Goal: Communication & Community: Answer question/provide support

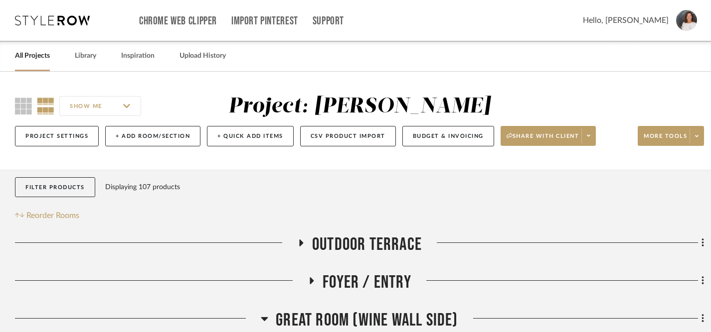
click at [42, 58] on link "All Projects" at bounding box center [32, 55] width 35 height 13
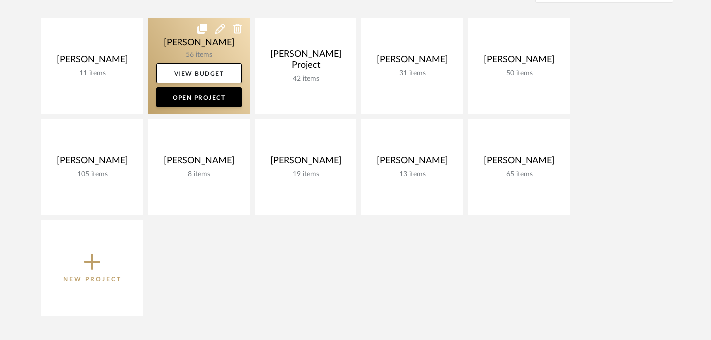
scroll to position [170, 0]
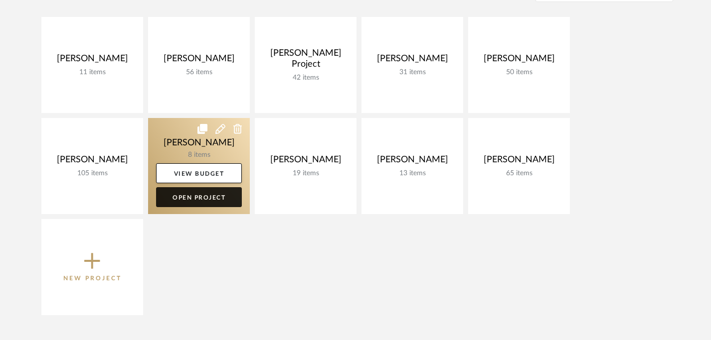
click at [214, 200] on link "Open Project" at bounding box center [199, 197] width 86 height 20
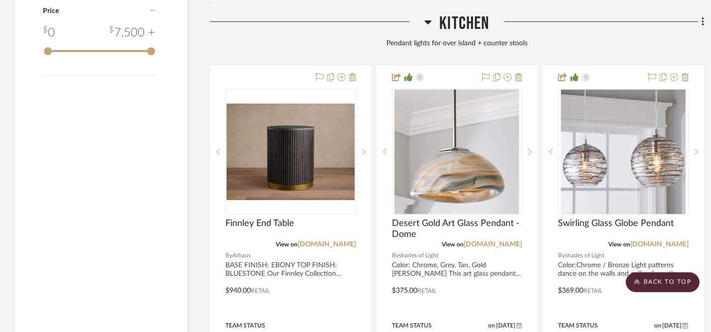
scroll to position [1211, 0]
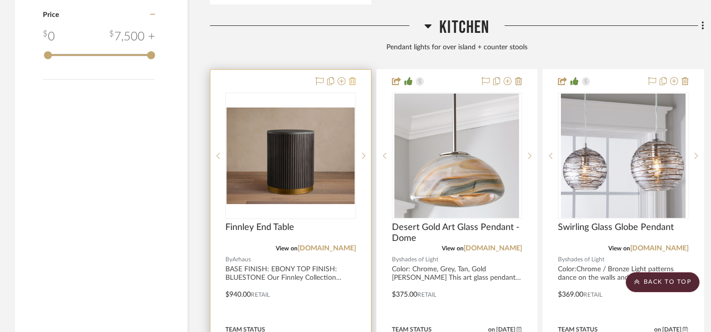
click at [353, 78] on icon at bounding box center [352, 81] width 7 height 8
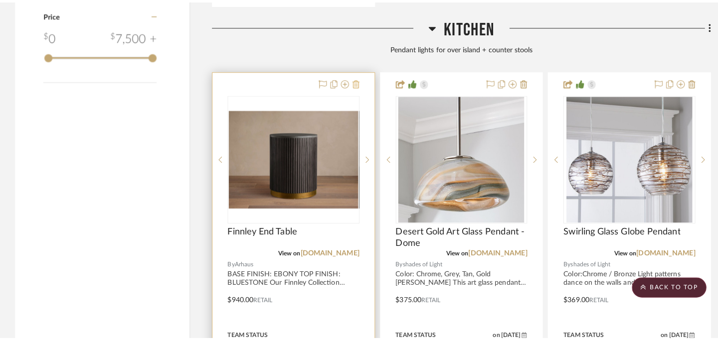
scroll to position [0, 0]
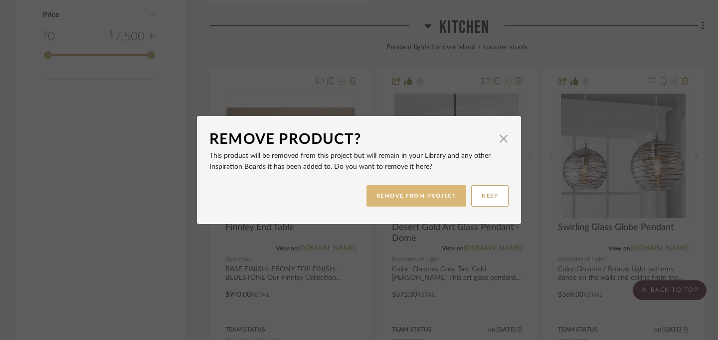
click at [392, 194] on button "REMOVE FROM PROJECT" at bounding box center [416, 195] width 100 height 21
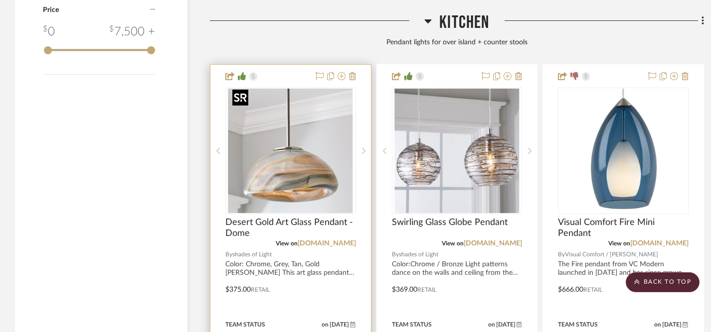
scroll to position [1221, 0]
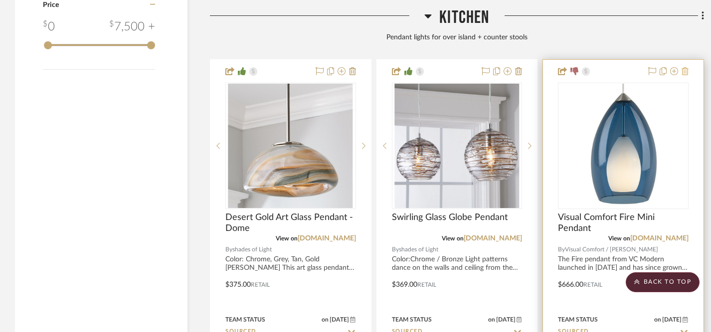
click at [686, 67] on icon at bounding box center [684, 71] width 7 height 8
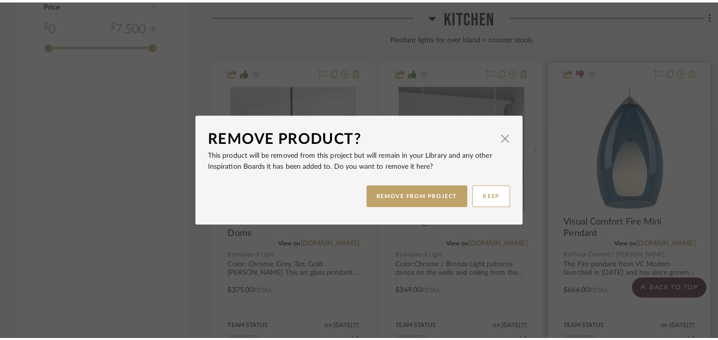
scroll to position [0, 0]
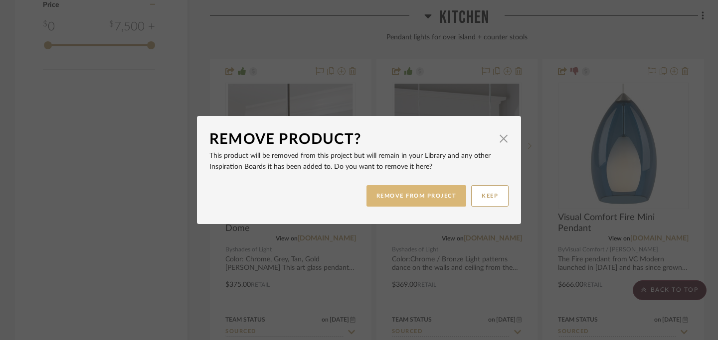
click at [434, 198] on button "REMOVE FROM PROJECT" at bounding box center [416, 195] width 100 height 21
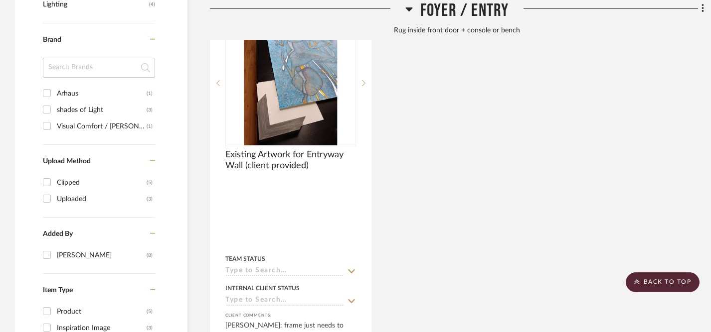
scroll to position [772, 0]
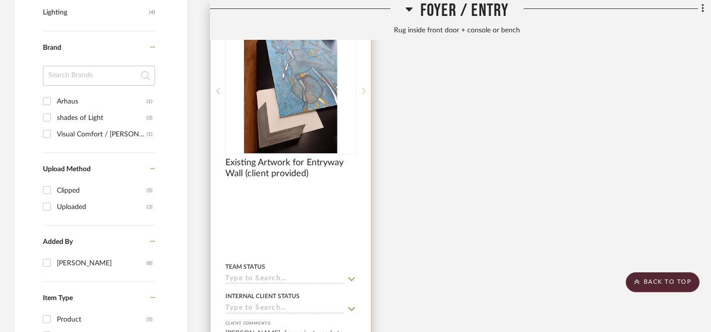
click at [363, 89] on icon at bounding box center [363, 91] width 3 height 7
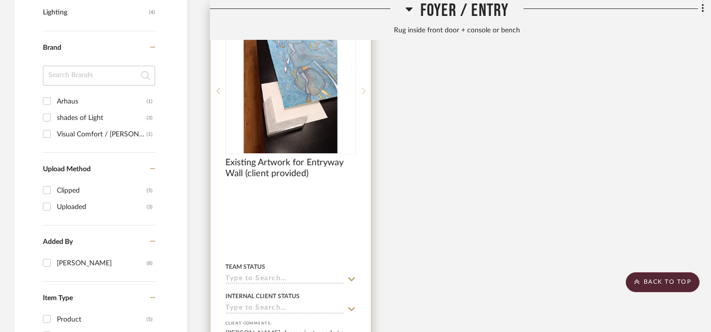
click at [363, 89] on icon at bounding box center [363, 91] width 3 height 7
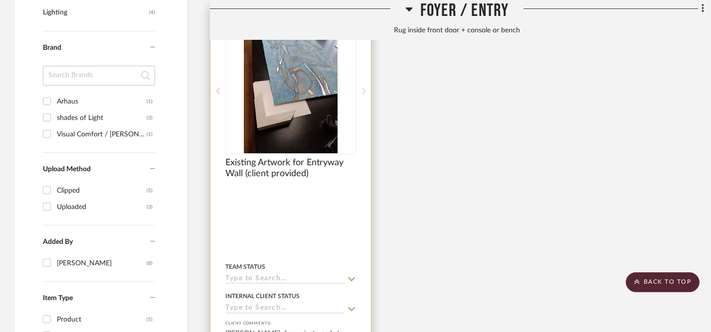
click at [363, 89] on icon at bounding box center [363, 91] width 3 height 7
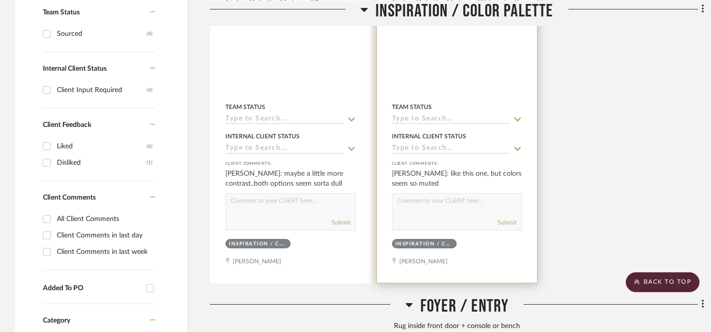
scroll to position [451, 0]
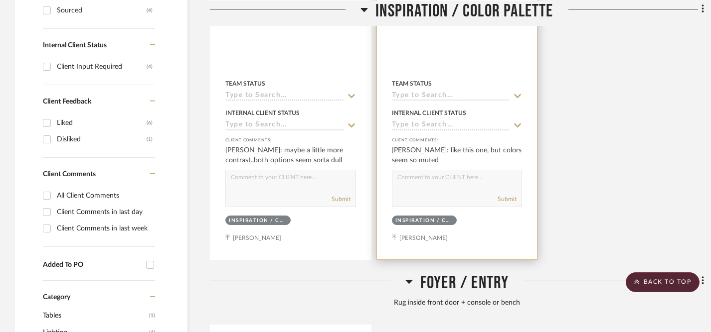
click at [433, 176] on textarea at bounding box center [457, 179] width 130 height 19
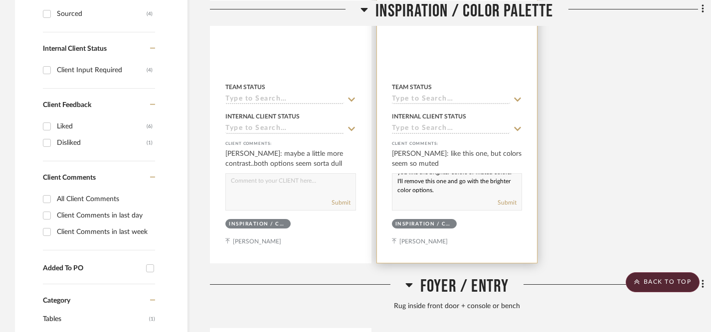
scroll to position [18, 0]
click at [412, 181] on textarea "I wanted you to have a comparison to see if you like the brighter colors or mut…" at bounding box center [457, 183] width 130 height 19
drag, startPoint x: 397, startPoint y: 176, endPoint x: 467, endPoint y: 196, distance: 73.1
click at [467, 196] on div "I wanted you to have a comparison to see if you like the brighter colors or mut…" at bounding box center [457, 191] width 131 height 37
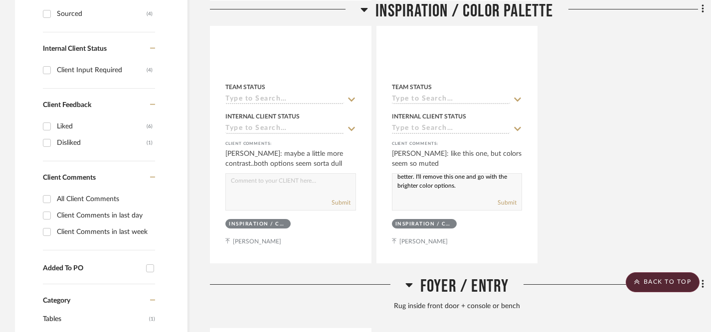
paste textarea "side-by-side comparison to see whether you prefer the brighter colors or the mo…"
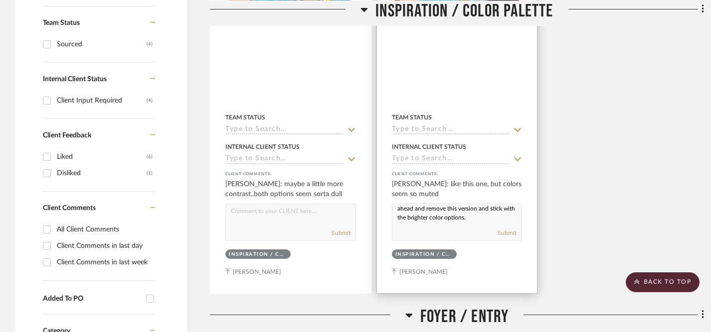
scroll to position [31, 0]
type textarea "I wanted you to have a side-by-side comparison to see whether you prefer the br…"
click at [507, 231] on button "Submit" at bounding box center [507, 233] width 19 height 9
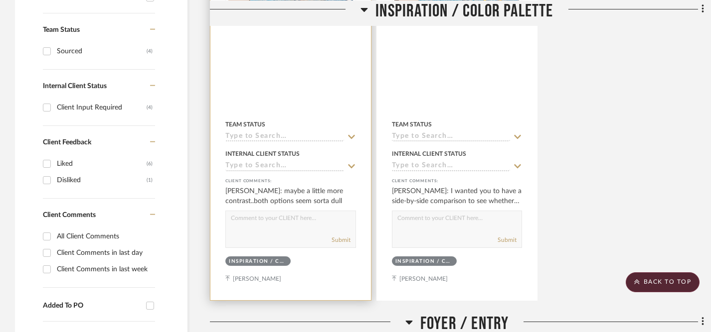
scroll to position [410, 0]
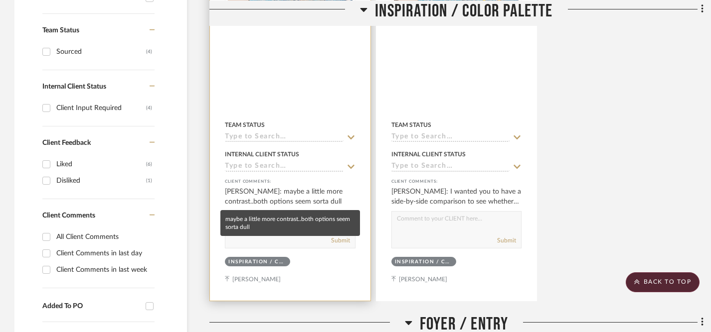
click at [296, 188] on div "Lois Londe: maybe a little more contrast..both options seem sorta dull" at bounding box center [290, 197] width 131 height 20
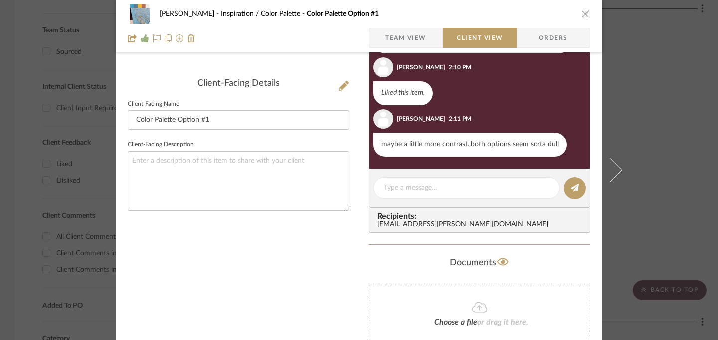
scroll to position [0, 0]
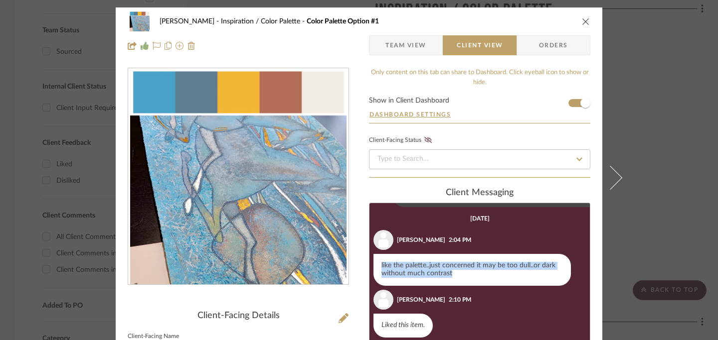
drag, startPoint x: 377, startPoint y: 266, endPoint x: 455, endPoint y: 280, distance: 79.0
click at [455, 280] on div "like the palette..just concerned it may be too dull..or dark without much contr…" at bounding box center [471, 270] width 197 height 32
copy div "like the palette..just concerned it may be too dull..or dark without much contr…"
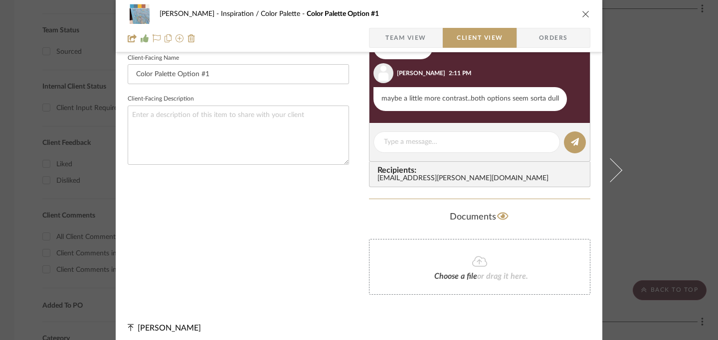
scroll to position [285, 0]
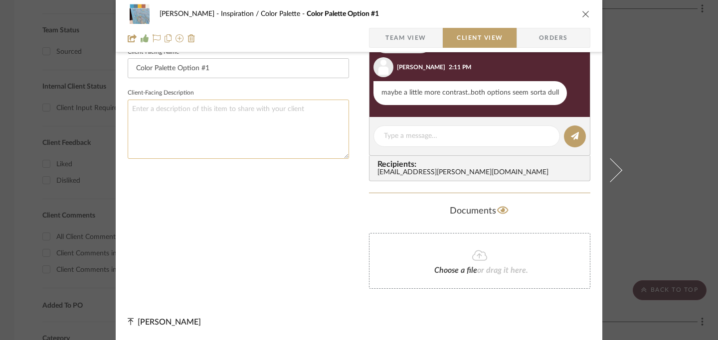
click at [245, 133] on textarea at bounding box center [238, 129] width 221 height 59
click at [582, 15] on icon "close" at bounding box center [586, 14] width 8 height 8
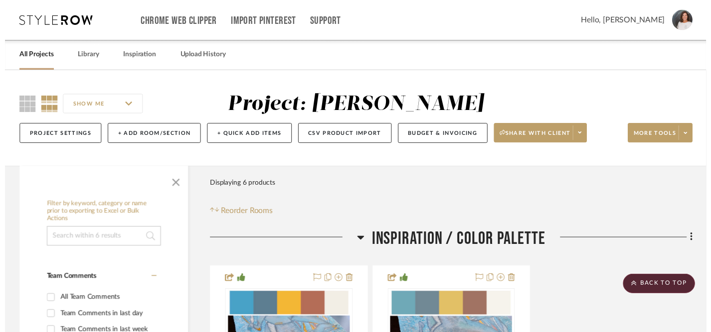
scroll to position [410, 0]
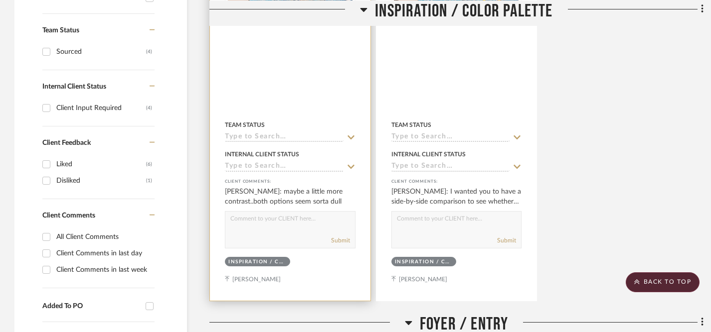
click at [273, 230] on textarea at bounding box center [290, 221] width 130 height 19
paste textarea "These colors are going to pop beautifully in the space! They’ll bring just the …"
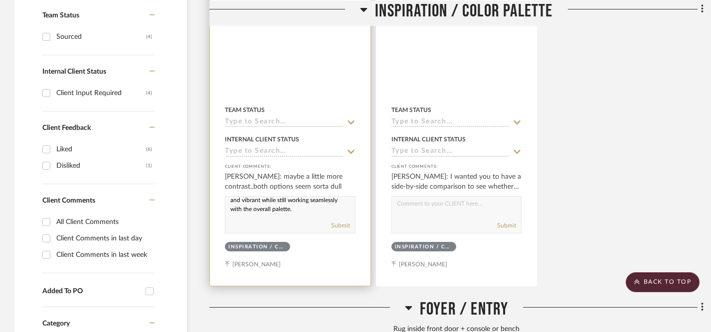
scroll to position [31, 0]
type textarea "These colors are going to pop beautifully in the space! They’ll bring just the …"
click at [341, 227] on button "Submit" at bounding box center [340, 225] width 19 height 9
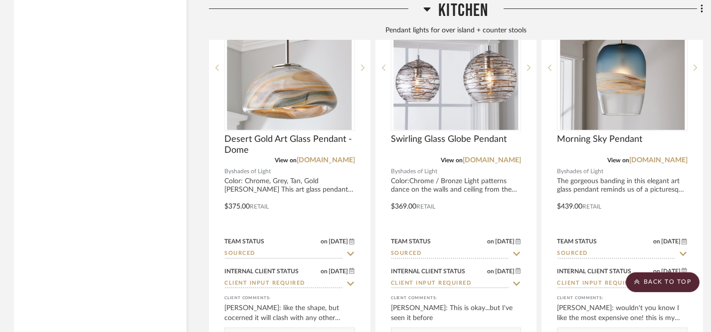
scroll to position [1300, 1]
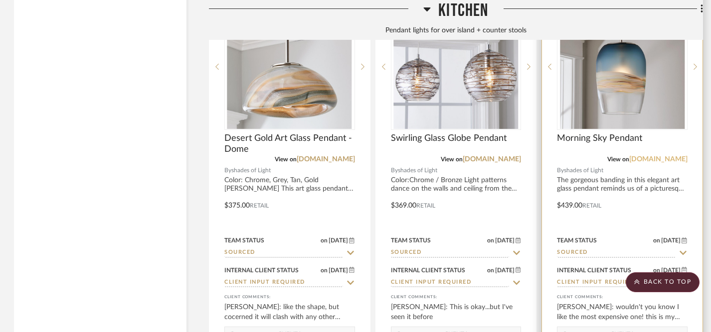
click at [650, 157] on link "[DOMAIN_NAME]" at bounding box center [658, 159] width 58 height 7
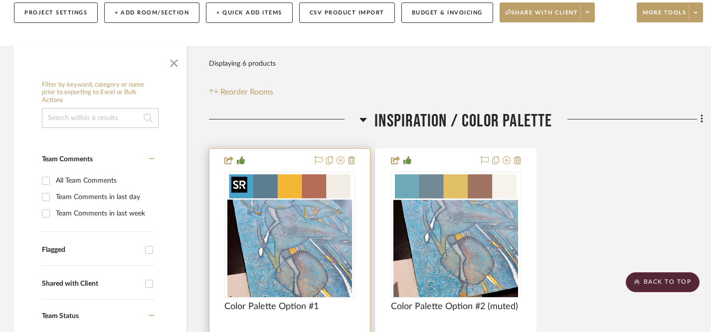
scroll to position [116, 1]
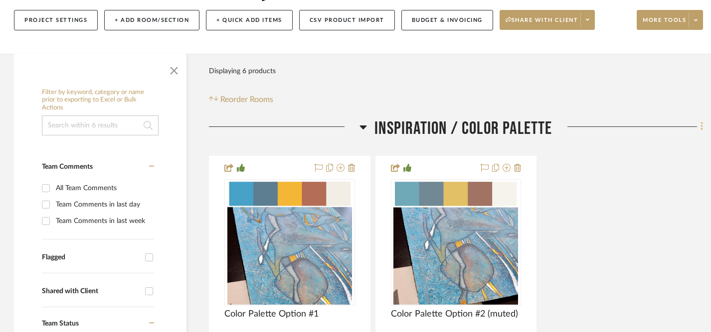
click at [700, 127] on icon at bounding box center [701, 127] width 2 height 8
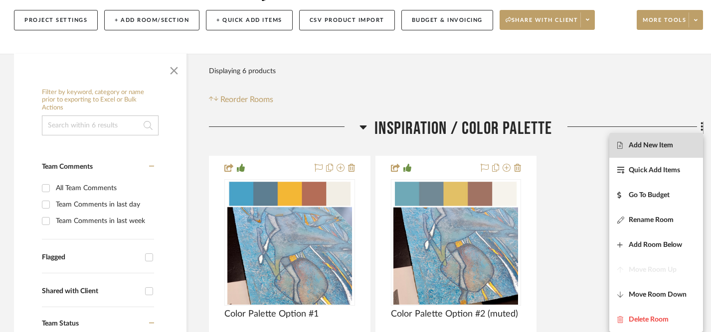
click at [664, 146] on span "Add New Item" at bounding box center [651, 146] width 44 height 8
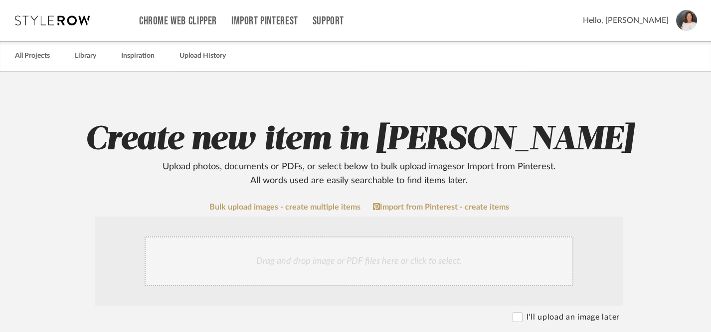
click at [416, 262] on div "Drag and drop image or PDF files here or click to select." at bounding box center [359, 262] width 429 height 50
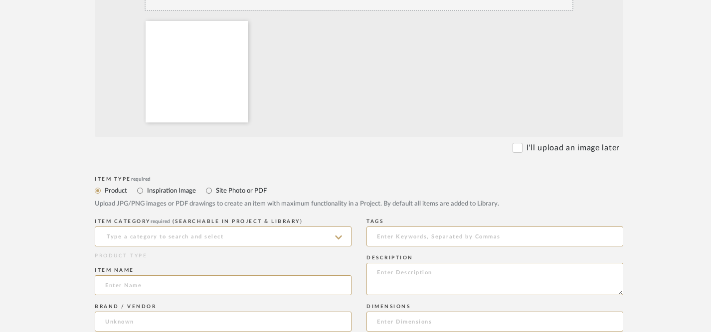
scroll to position [277, 0]
click at [139, 190] on input "Inspiration Image" at bounding box center [140, 190] width 12 height 12
radio input "true"
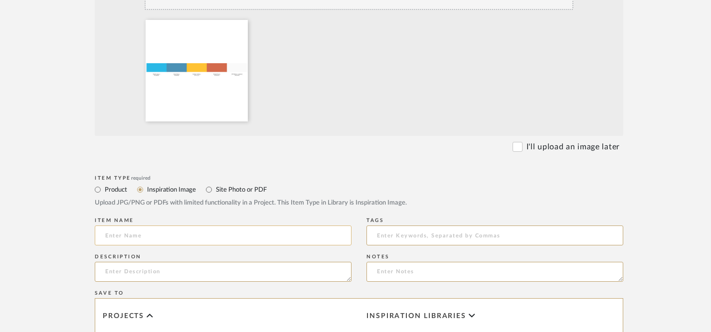
click at [188, 240] on input at bounding box center [223, 236] width 257 height 20
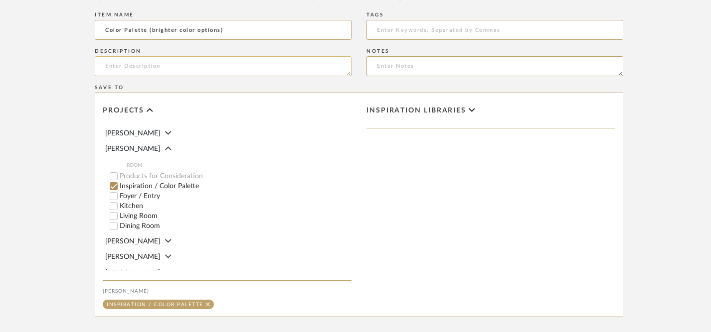
scroll to position [590, 0]
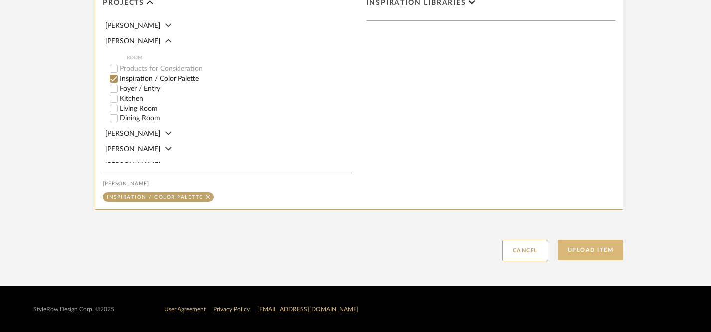
type input "Color Palette (brighter color options)"
click at [590, 251] on button "Upload Item" at bounding box center [591, 250] width 66 height 20
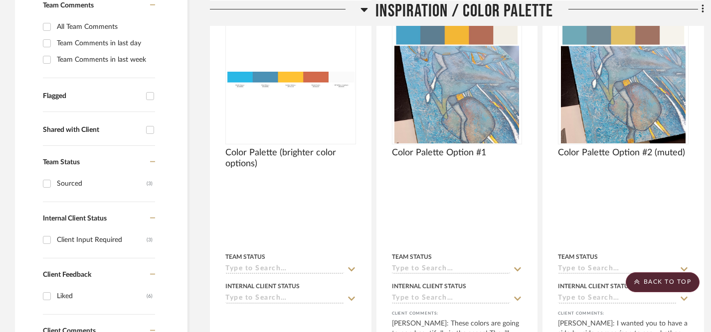
scroll to position [296, 0]
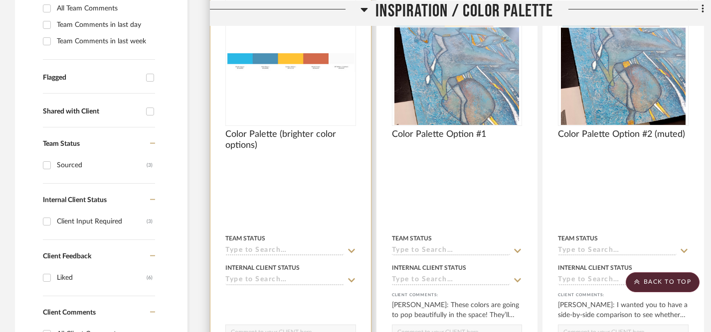
click at [351, 248] on icon at bounding box center [351, 251] width 9 height 8
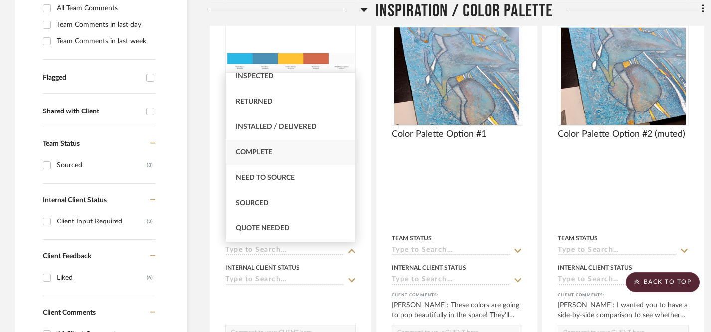
scroll to position [213, 0]
click at [280, 203] on div "Sourced" at bounding box center [291, 202] width 130 height 25
type input "9/21/2025"
type input "Sourced"
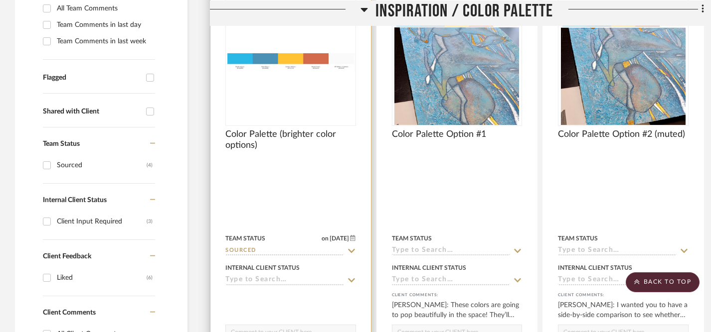
click at [349, 252] on icon at bounding box center [351, 251] width 9 height 8
click at [345, 250] on sr-typeahead "Sourced" at bounding box center [290, 251] width 131 height 9
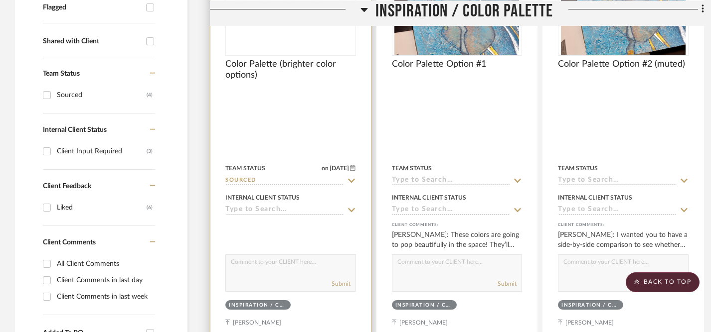
scroll to position [378, 0]
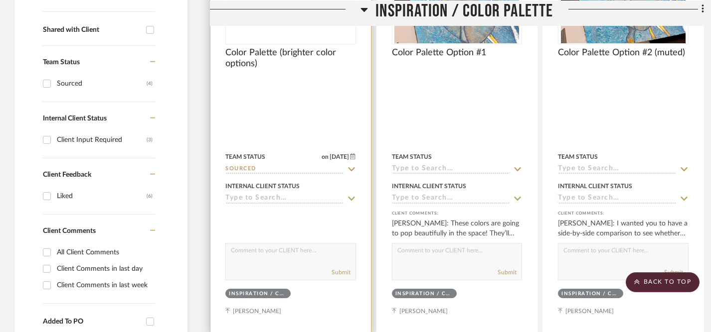
click at [319, 258] on textarea at bounding box center [291, 253] width 130 height 19
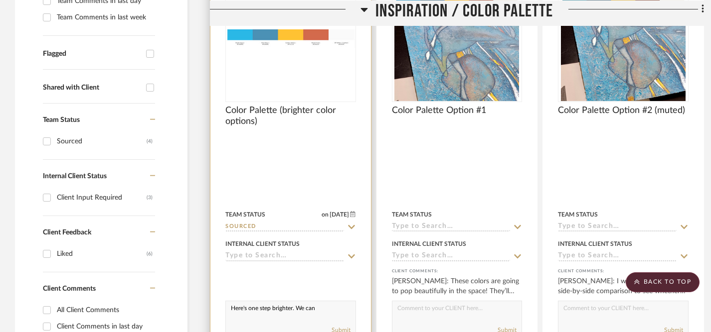
scroll to position [323, 0]
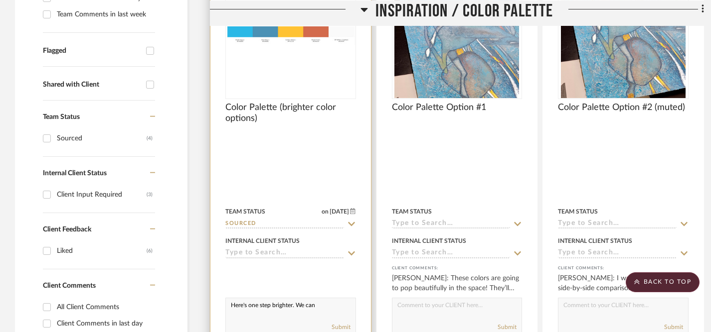
type textarea "Here's one step brighter. We can"
click at [350, 224] on icon at bounding box center [351, 224] width 7 height 4
click at [350, 223] on icon at bounding box center [351, 224] width 5 height 5
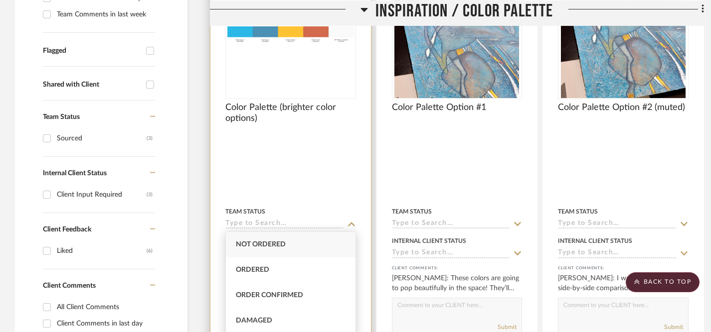
click at [339, 208] on div "Team Status" at bounding box center [290, 211] width 131 height 9
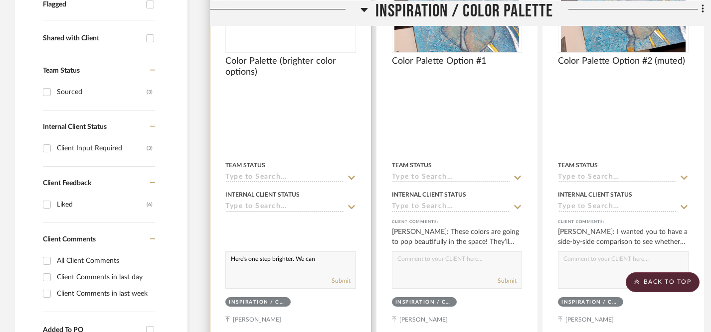
scroll to position [370, 0]
click at [331, 261] on textarea "Here's one step brighter. We can" at bounding box center [291, 261] width 130 height 19
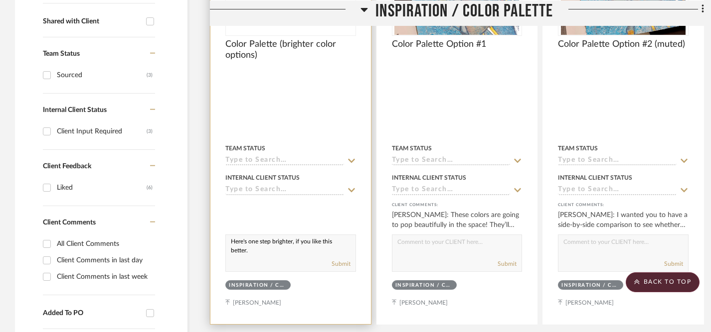
click at [230, 242] on textarea "Here's one step brighter, if you like this better." at bounding box center [291, 244] width 130 height 19
drag, startPoint x: 230, startPoint y: 242, endPoint x: 260, endPoint y: 250, distance: 30.8
click at [260, 250] on textarea "Here's one step brighter, if you like this better." at bounding box center [291, 244] width 130 height 19
paste textarea "’s a brighter option for you to look at—see if you like this one better!"
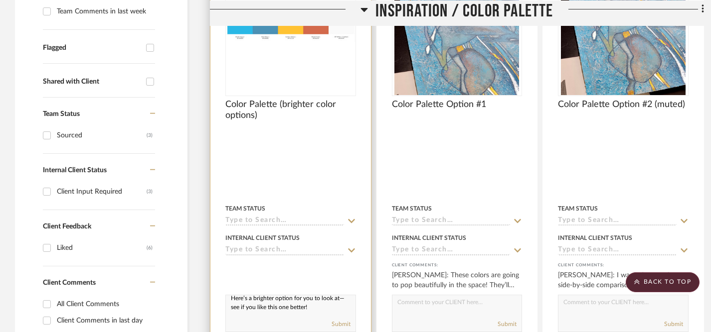
scroll to position [353, 0]
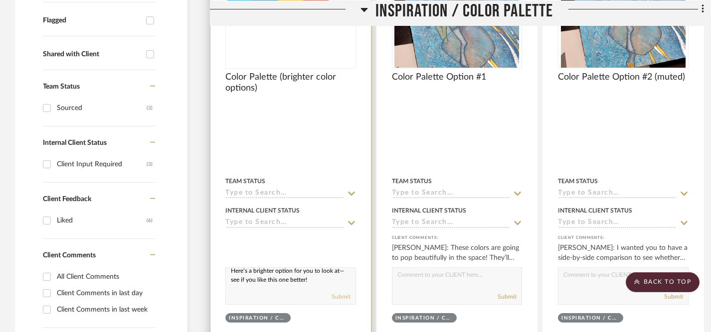
type textarea "Here’s a brighter option for you to look at—see if you like this one better!"
click at [344, 299] on button "Submit" at bounding box center [341, 297] width 19 height 9
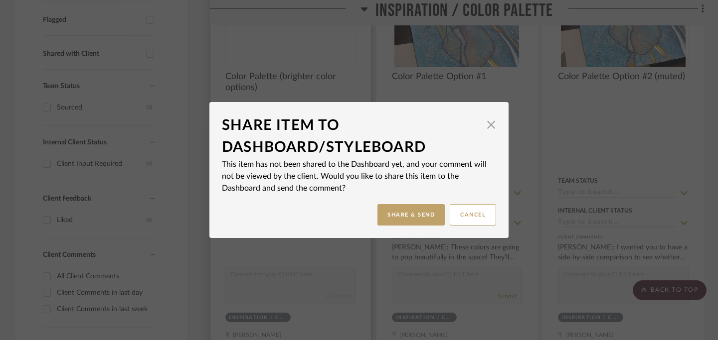
scroll to position [0, 0]
click at [423, 214] on button "Share & Send" at bounding box center [410, 214] width 67 height 21
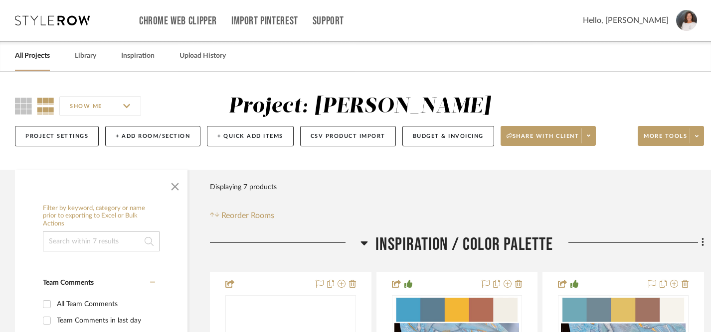
click at [668, 21] on span "Hello, [PERSON_NAME]" at bounding box center [626, 20] width 86 height 12
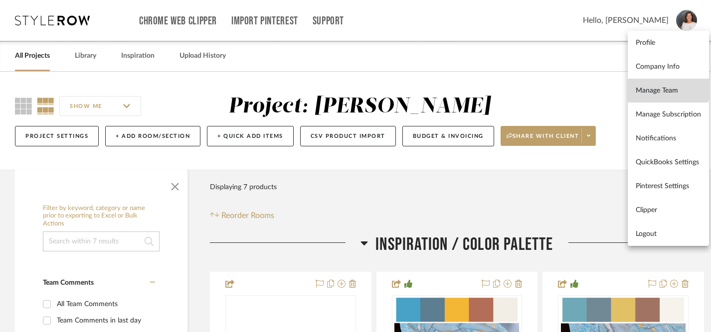
click at [660, 89] on span "Manage Team" at bounding box center [668, 91] width 65 height 8
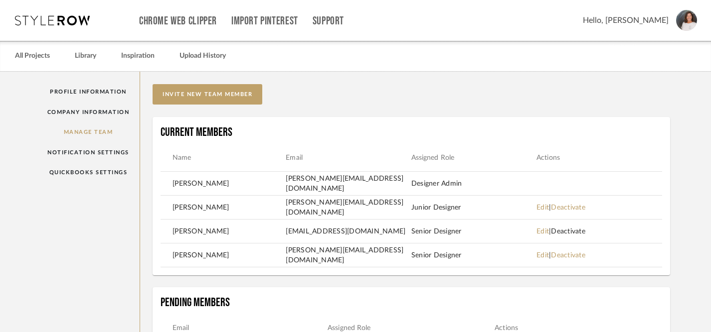
click at [571, 234] on link "Deactivate" at bounding box center [568, 231] width 34 height 7
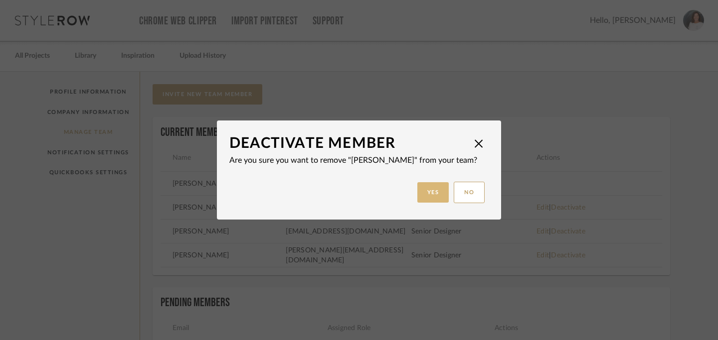
click at [429, 191] on button "Yes" at bounding box center [433, 192] width 32 height 20
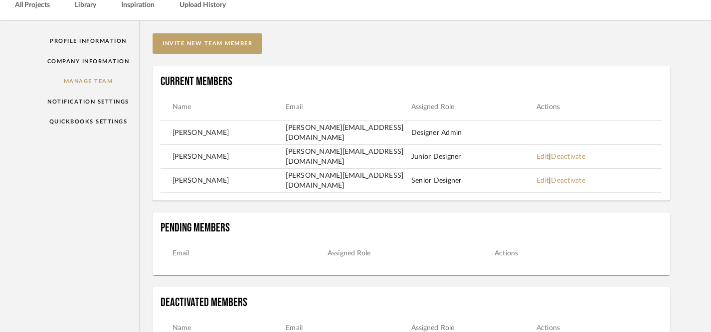
scroll to position [38, 0]
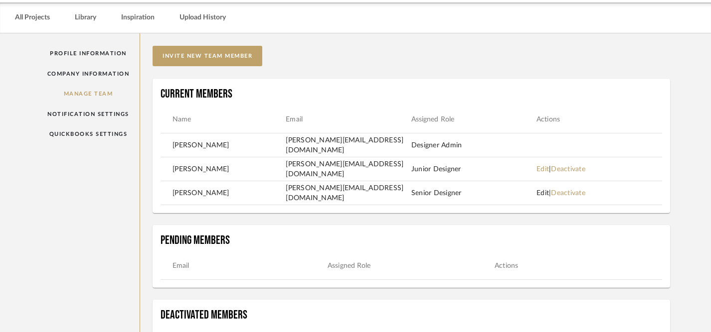
click at [544, 194] on link "Edit" at bounding box center [542, 193] width 12 height 7
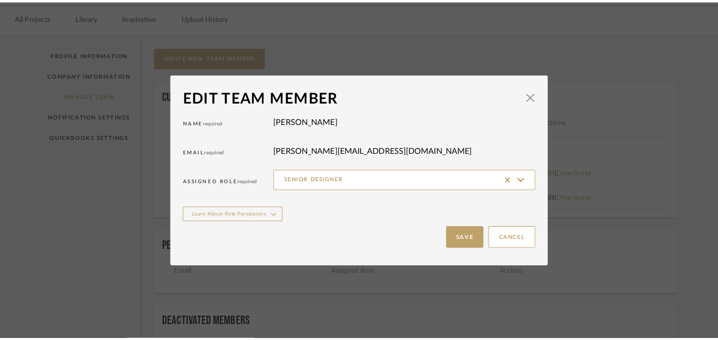
scroll to position [0, 0]
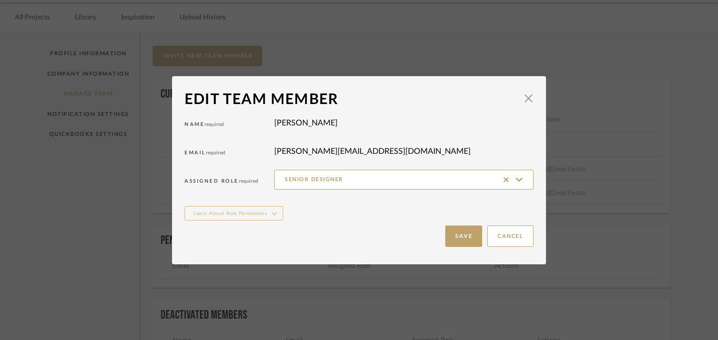
click at [272, 214] on icon "button" at bounding box center [274, 214] width 5 height 10
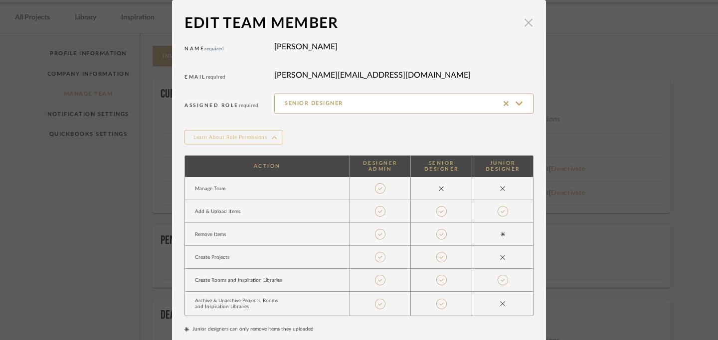
click at [527, 25] on span "button" at bounding box center [528, 22] width 20 height 20
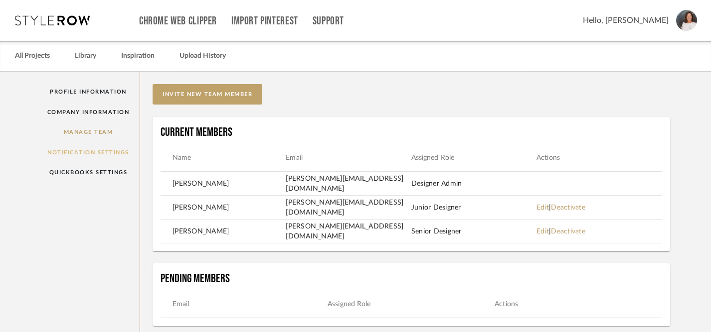
click at [79, 152] on link "Notification Settings" at bounding box center [88, 153] width 103 height 20
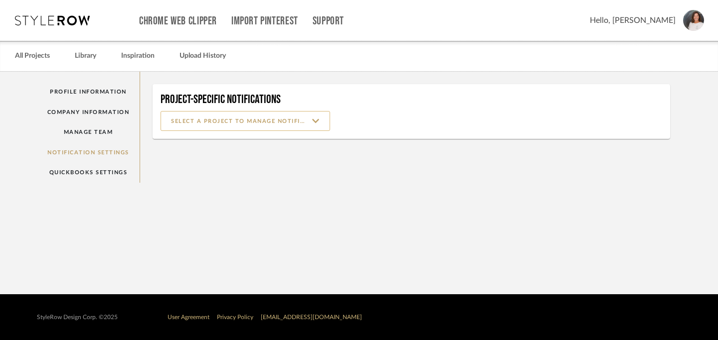
click at [317, 121] on input at bounding box center [245, 121] width 169 height 20
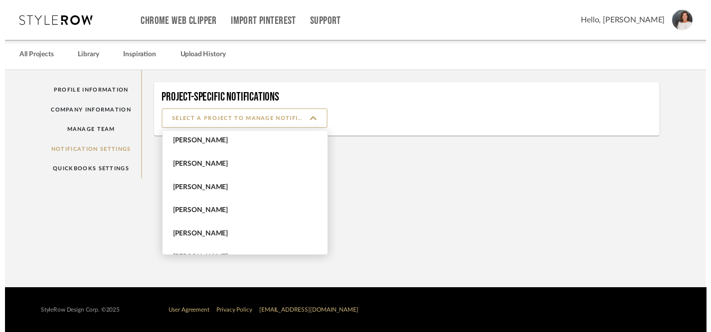
scroll to position [113, 0]
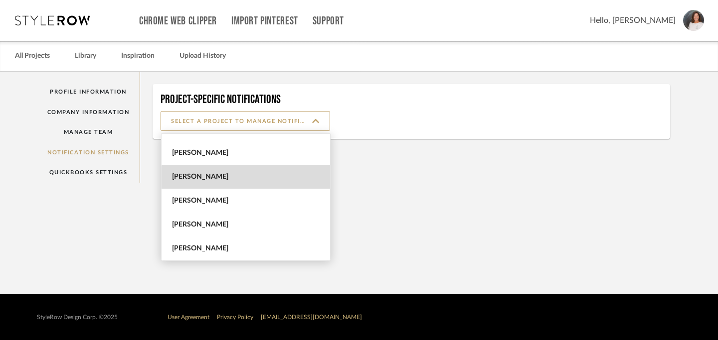
click at [286, 178] on span "[PERSON_NAME]" at bounding box center [247, 177] width 150 height 8
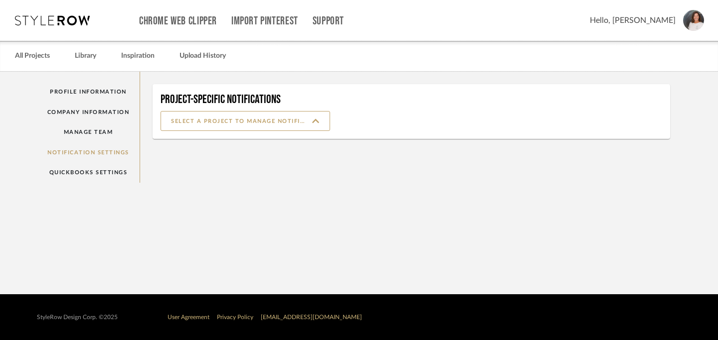
type input "[PERSON_NAME]"
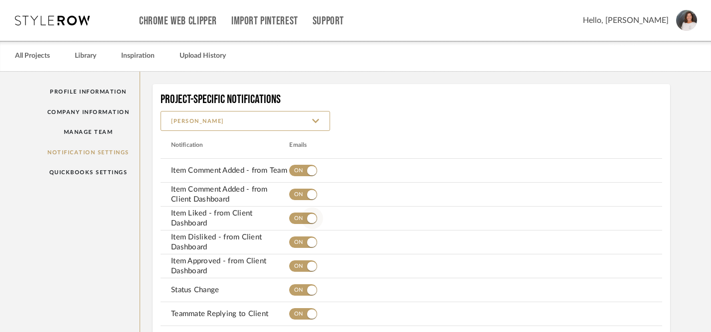
click at [314, 217] on span "button" at bounding box center [311, 218] width 9 height 9
click at [311, 241] on span "button" at bounding box center [311, 242] width 9 height 9
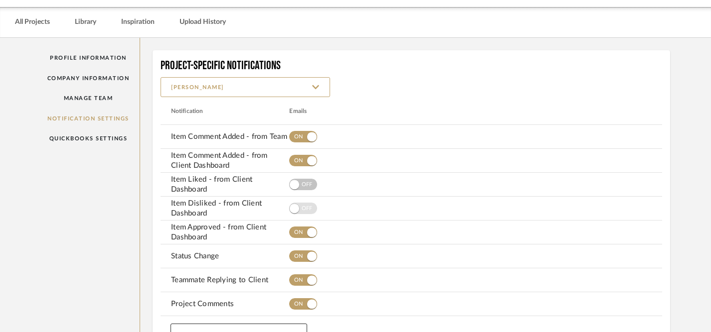
scroll to position [35, 0]
click at [310, 255] on span "button" at bounding box center [311, 255] width 9 height 9
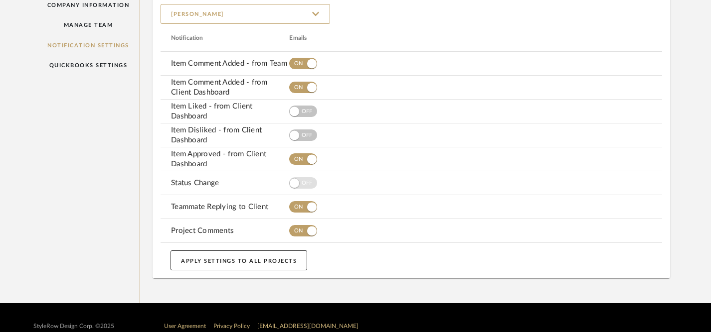
scroll to position [111, 0]
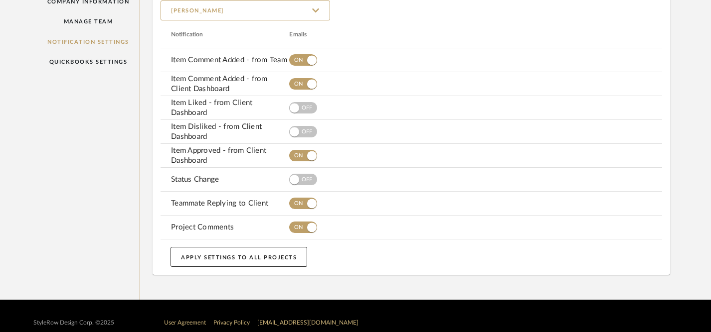
click at [244, 259] on button "APPLY SETTINGS TO ALL PROJECTS" at bounding box center [238, 257] width 137 height 20
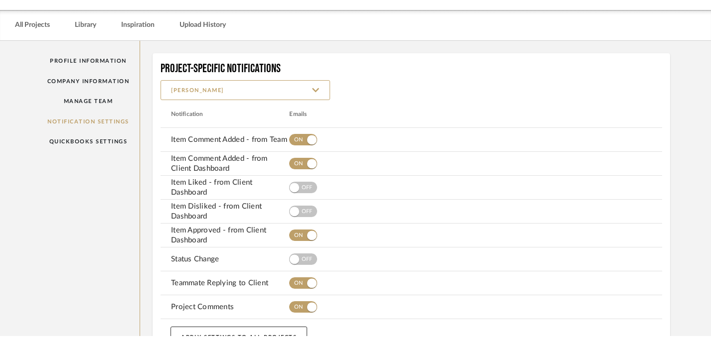
scroll to position [0, 0]
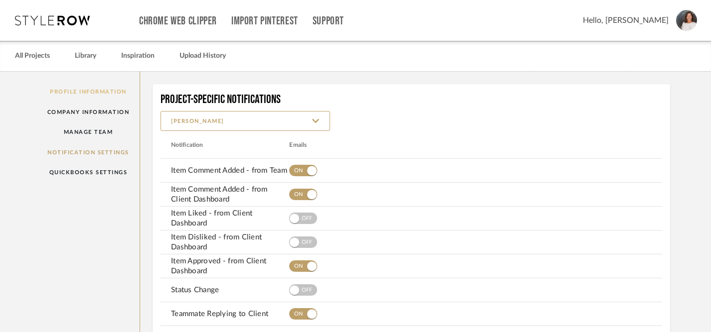
click at [91, 92] on link "Profile Information" at bounding box center [88, 92] width 103 height 20
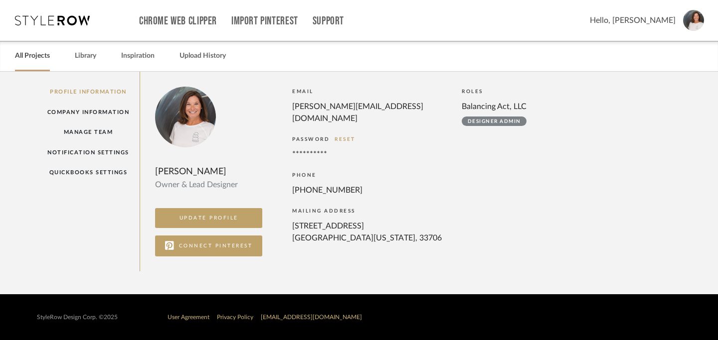
click at [33, 58] on link "All Projects" at bounding box center [32, 55] width 35 height 13
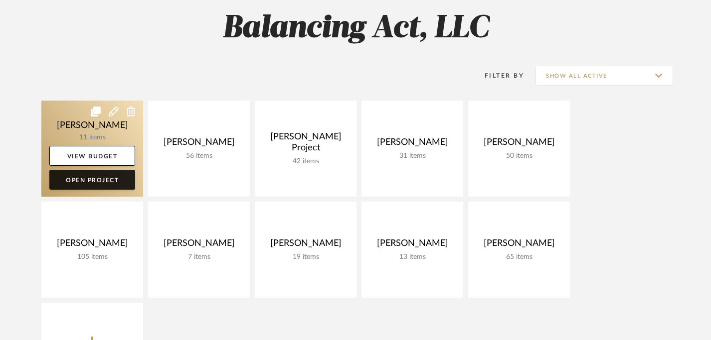
scroll to position [87, 0]
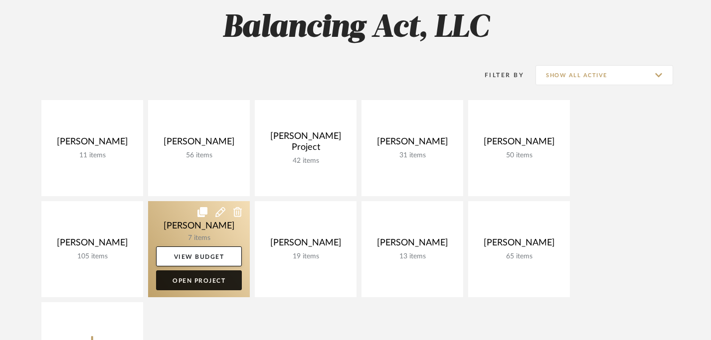
click at [195, 280] on link "Open Project" at bounding box center [199, 281] width 86 height 20
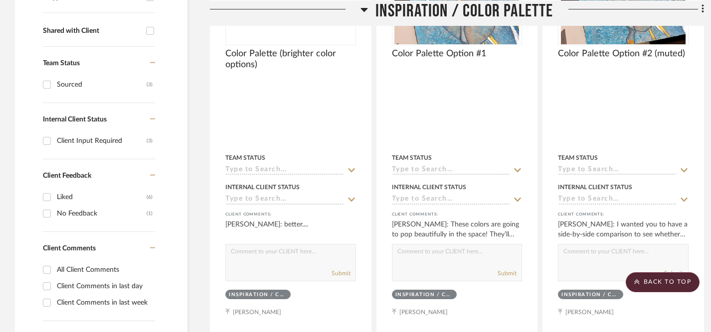
scroll to position [380, 0]
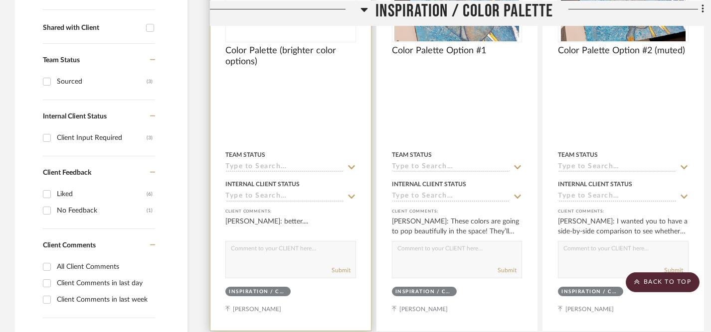
click at [263, 257] on textarea at bounding box center [291, 251] width 130 height 19
paste textarea "Having too many bright colors in an interior design scheme can create more chal…"
click at [321, 250] on textarea "It's all about balance with colors Having too many bright colors in an interior…" at bounding box center [291, 251] width 130 height 19
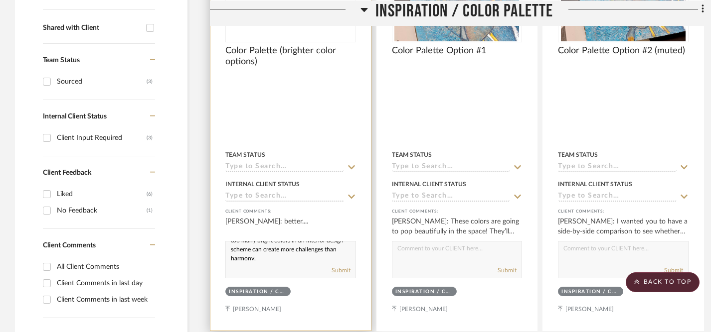
click at [283, 259] on textarea "It's all about balance with colors and having too many bright colors in an inte…" at bounding box center [291, 251] width 130 height 19
paste textarea "Good design relies on balance between bold, neutral, and soft tones. If everyth…"
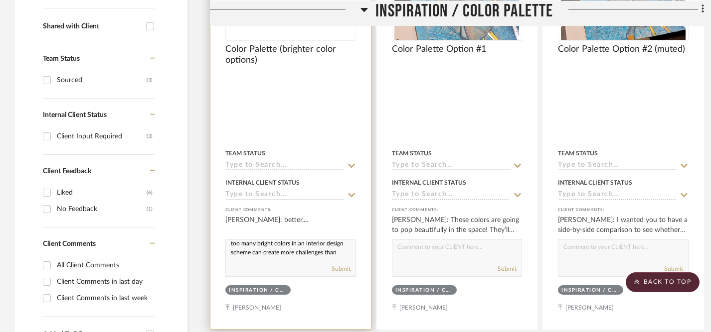
scroll to position [13, 0]
click at [231, 253] on textarea "It's all about balance with colors and having too many bright colors in an inte…" at bounding box center [291, 249] width 130 height 19
click at [253, 256] on textarea "It's all about balance with colors and having too many bright colors in a desig…" at bounding box center [291, 249] width 130 height 19
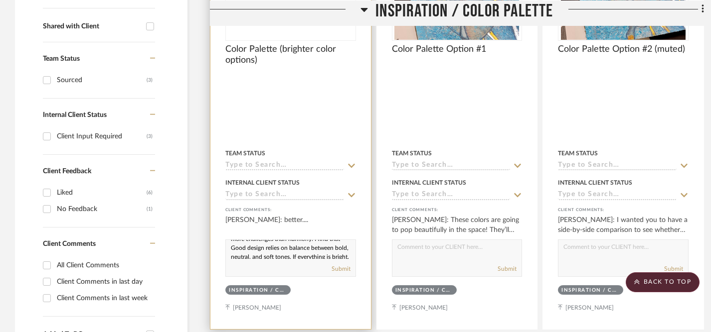
click at [271, 250] on textarea "It's all about balance with colors and having too many bright colors in a desig…" at bounding box center [291, 249] width 130 height 19
click at [305, 253] on textarea "It's all about balance with colors and having too many bright colors in a desig…" at bounding box center [291, 249] width 130 height 19
click at [314, 249] on textarea "It's all about balance with colors and having too many bright colors in a desig…" at bounding box center [291, 249] width 130 height 19
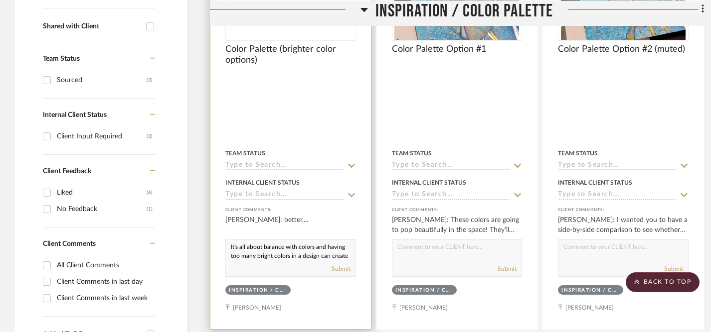
click at [316, 248] on textarea "It's all about balance with colors and having too many bright colors in a desig…" at bounding box center [291, 249] width 130 height 19
click at [272, 248] on textarea "It's all about balance and having too many bright colors in a design can create…" at bounding box center [291, 249] width 130 height 19
click at [281, 258] on textarea "It's all about balance and having too many bright colors in a design can create…" at bounding box center [291, 249] width 130 height 19
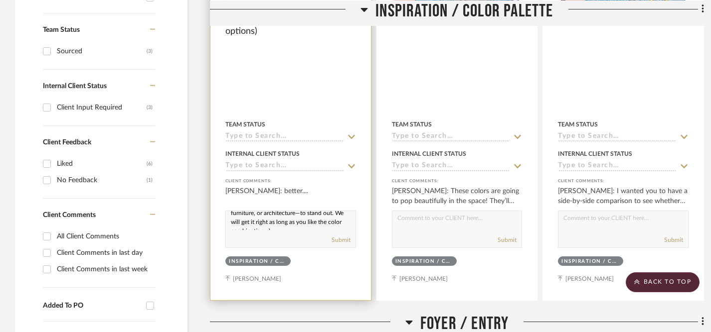
scroll to position [76, 0]
type textarea "It's all about balance and having too many bright colors in a design can create…"
click at [340, 239] on button "Submit" at bounding box center [341, 240] width 19 height 9
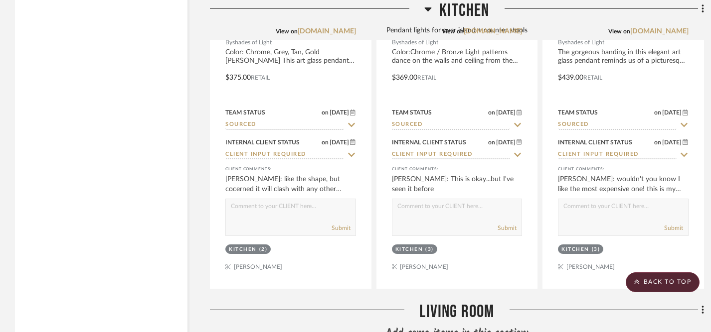
scroll to position [1429, 0]
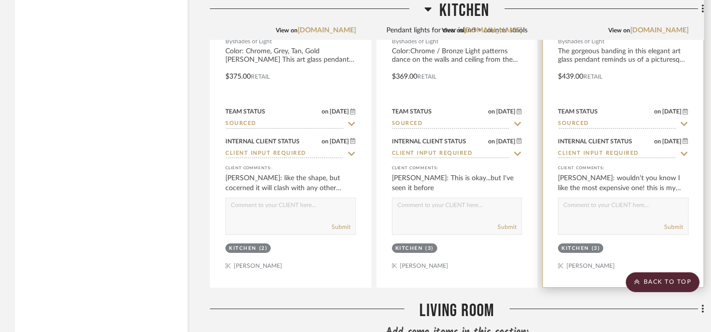
click at [592, 208] on textarea at bounding box center [623, 207] width 130 height 19
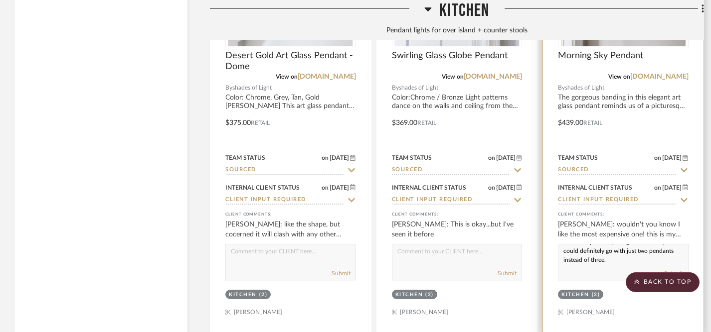
scroll to position [1375, 0]
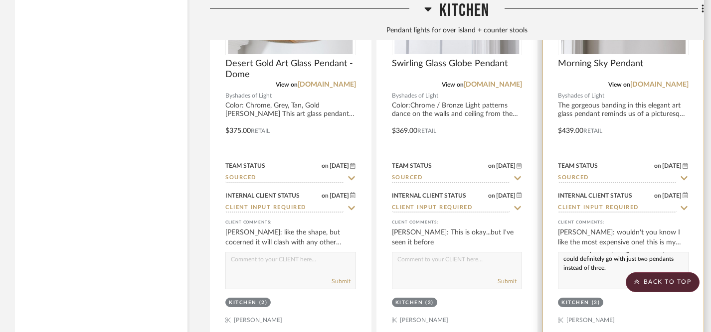
click at [620, 106] on div at bounding box center [623, 124] width 161 height 436
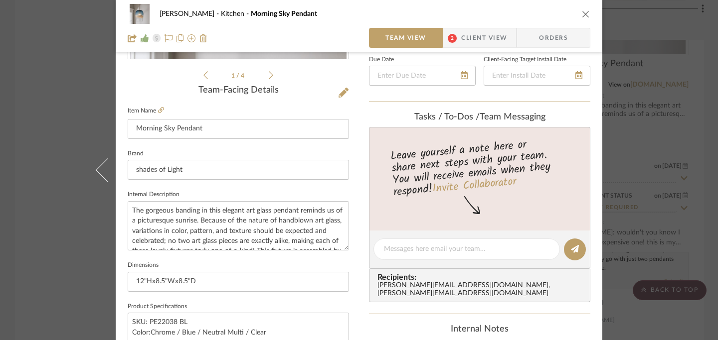
scroll to position [230, 0]
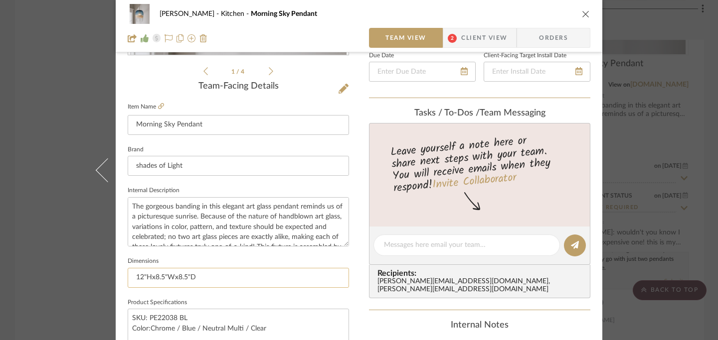
drag, startPoint x: 133, startPoint y: 279, endPoint x: 214, endPoint y: 282, distance: 81.3
click at [214, 282] on input "12"Hx8.5"Wx8.5"D" at bounding box center [238, 278] width 221 height 20
click at [584, 19] on div "Lois Londe Kitchen Morning Sky Pendant" at bounding box center [359, 14] width 463 height 20
click at [583, 11] on icon "close" at bounding box center [586, 14] width 8 height 8
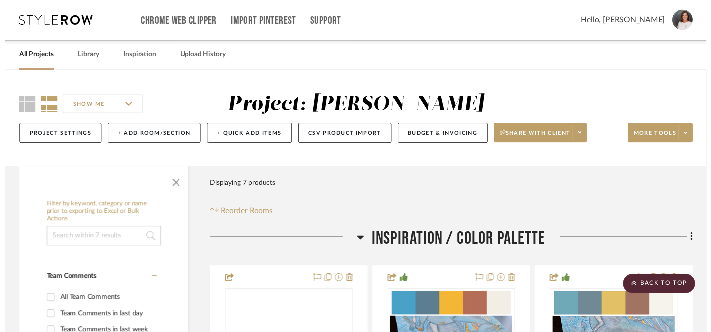
scroll to position [1375, 0]
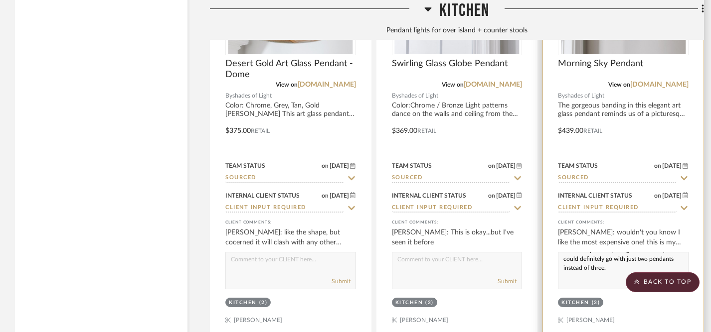
click at [611, 267] on textarea "I love this pendant, and given the size you could definitely go with just two p…" at bounding box center [623, 262] width 130 height 19
click at [663, 257] on textarea "I love this pendant, and given the size you could definitely go with just two p…" at bounding box center [623, 262] width 130 height 19
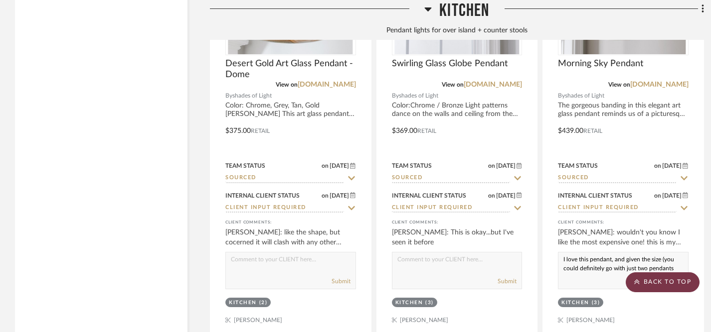
paste textarea "12"Hx8.5"Wx8.5"D"
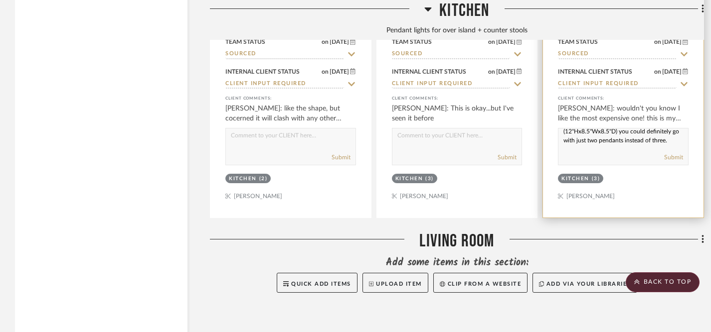
scroll to position [1501, 0]
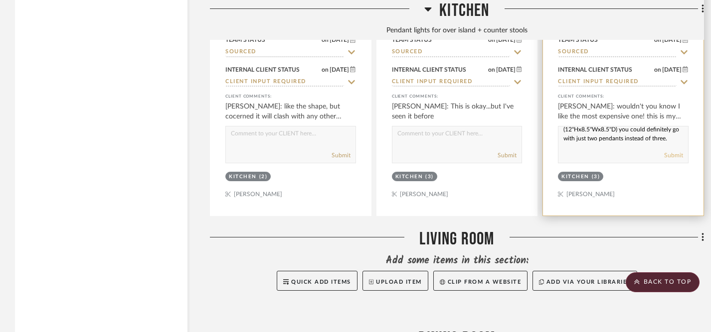
type textarea "I love this pendant, and given the size (12"Hx8.5"Wx8.5"D) you could definitely…"
click at [673, 154] on button "Submit" at bounding box center [673, 155] width 19 height 9
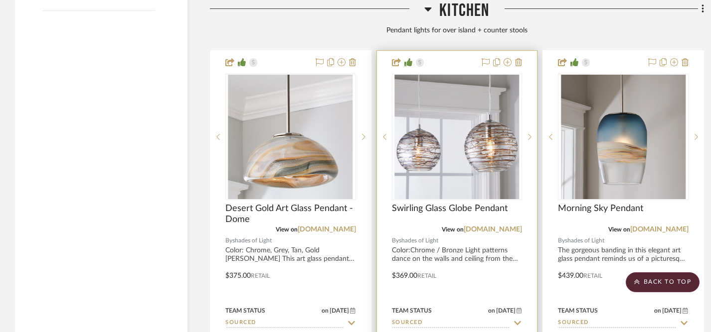
scroll to position [1207, 0]
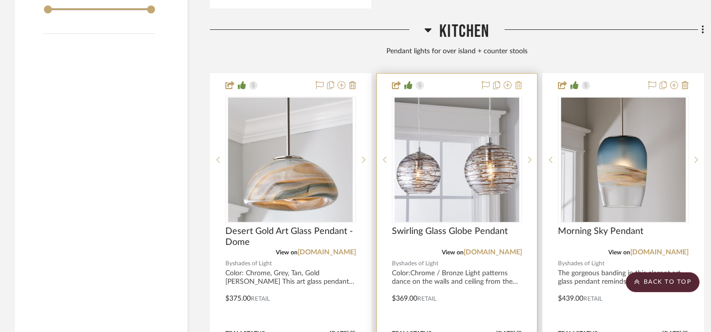
click at [517, 82] on icon at bounding box center [518, 85] width 7 height 8
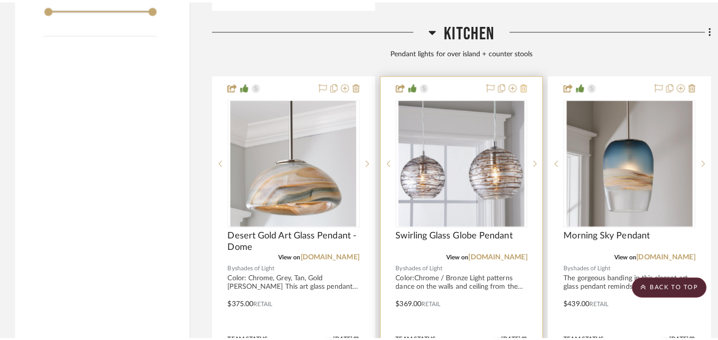
scroll to position [0, 0]
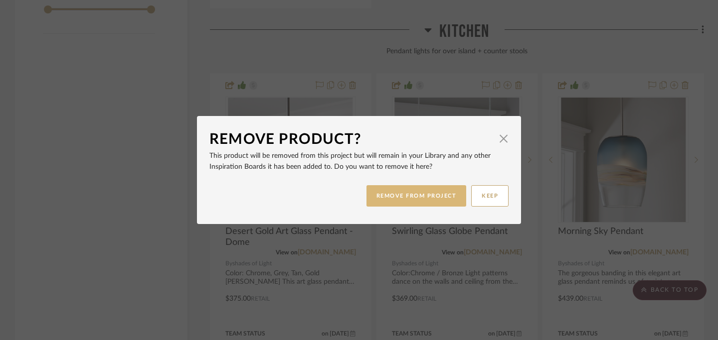
click at [423, 198] on button "REMOVE FROM PROJECT" at bounding box center [416, 195] width 100 height 21
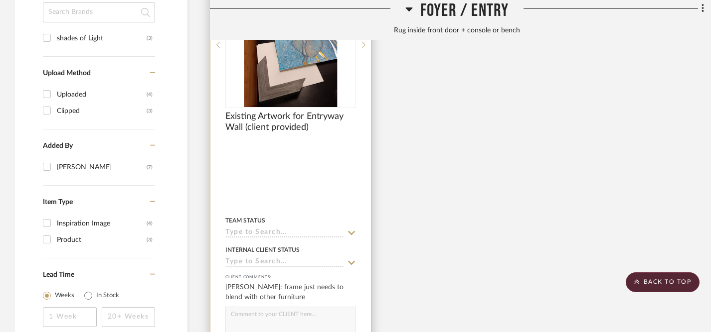
scroll to position [810, 0]
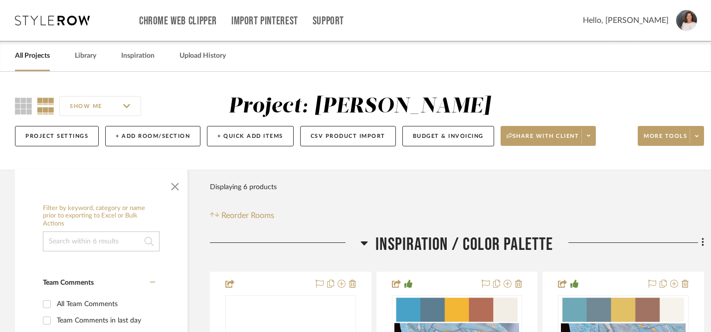
click at [42, 58] on link "All Projects" at bounding box center [32, 55] width 35 height 13
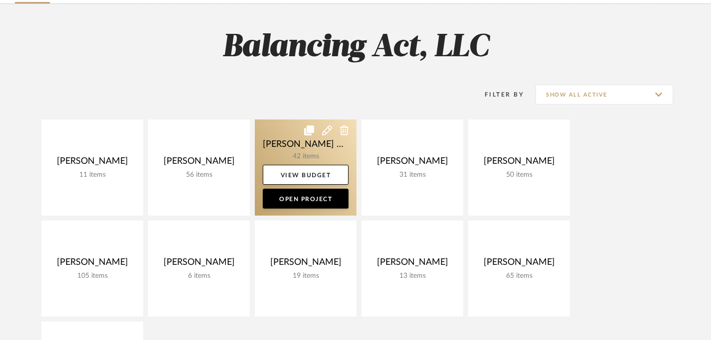
scroll to position [68, 0]
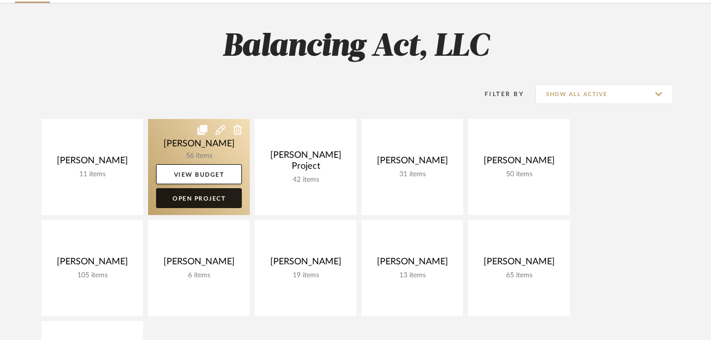
click at [198, 200] on link "Open Project" at bounding box center [199, 198] width 86 height 20
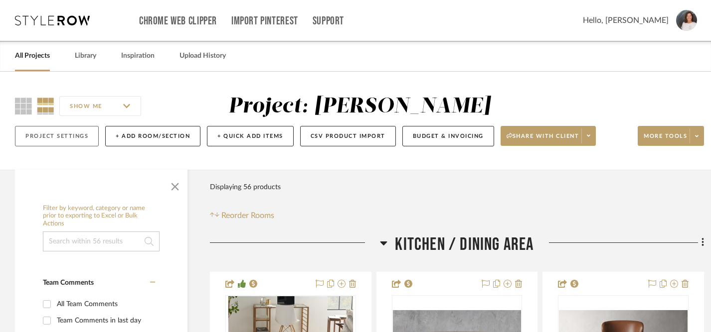
click at [70, 134] on button "Project Settings" at bounding box center [57, 136] width 84 height 20
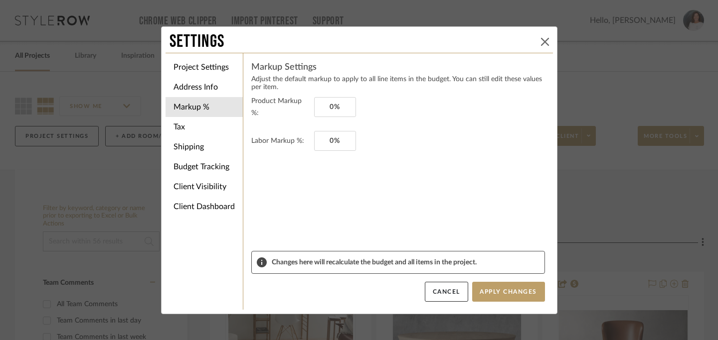
click at [541, 41] on icon at bounding box center [545, 42] width 8 height 8
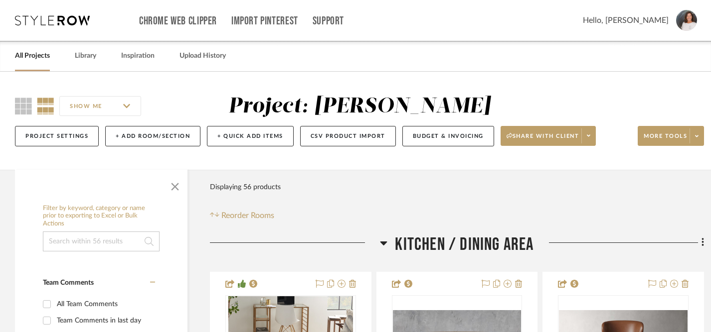
click at [39, 51] on link "All Projects" at bounding box center [32, 55] width 35 height 13
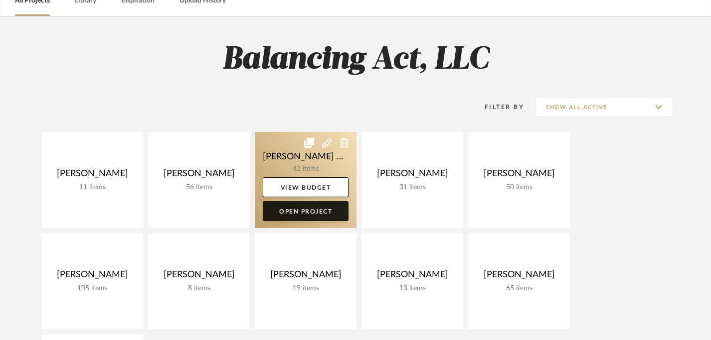
scroll to position [59, 0]
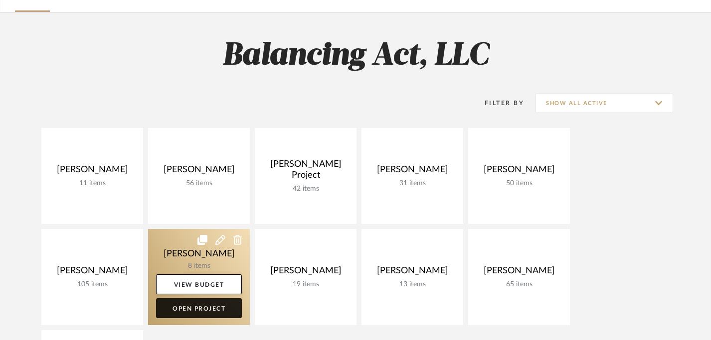
click at [219, 309] on link "Open Project" at bounding box center [199, 309] width 86 height 20
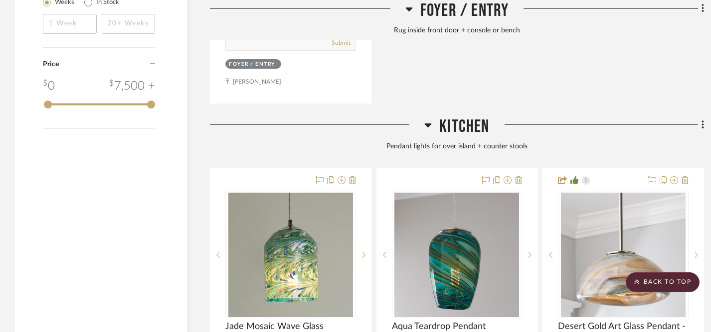
scroll to position [1112, 0]
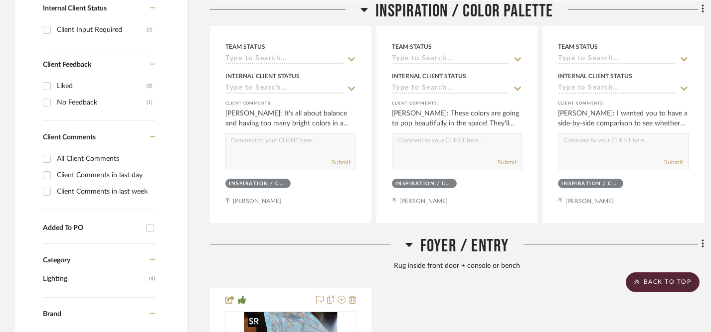
scroll to position [489, 0]
click at [407, 244] on icon at bounding box center [408, 245] width 7 height 4
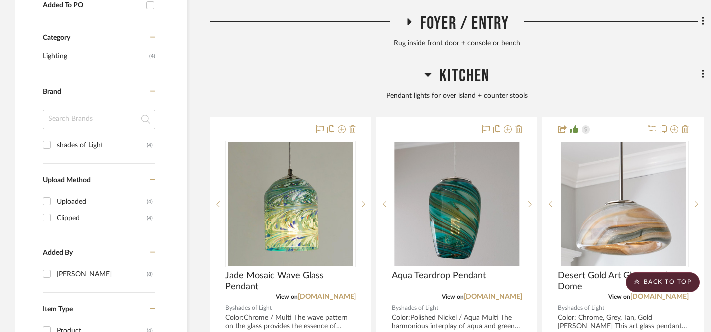
scroll to position [712, 0]
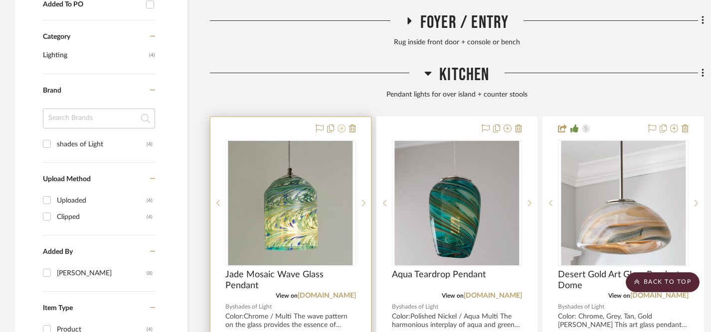
click at [343, 127] on icon at bounding box center [341, 129] width 8 height 8
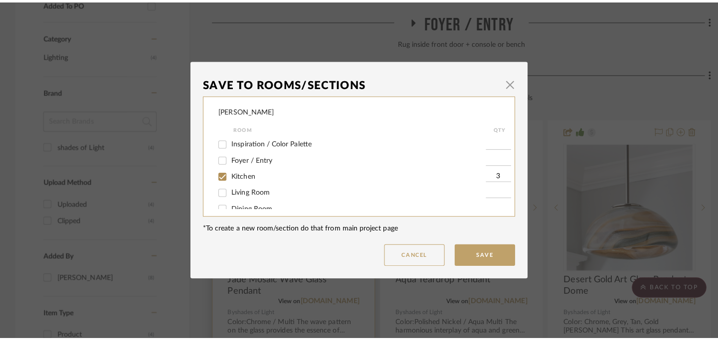
scroll to position [0, 0]
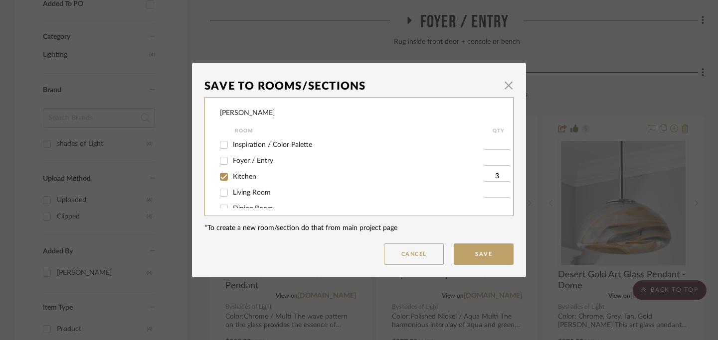
click at [222, 141] on input "Inspiration / Color Palette" at bounding box center [224, 145] width 16 height 16
checkbox input "true"
type input "1"
click at [486, 253] on button "Save" at bounding box center [484, 254] width 60 height 21
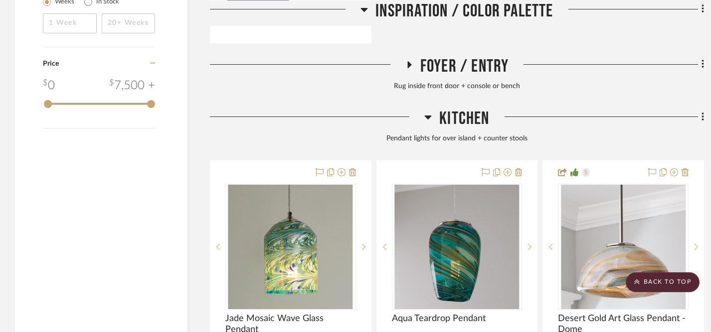
scroll to position [1116, 0]
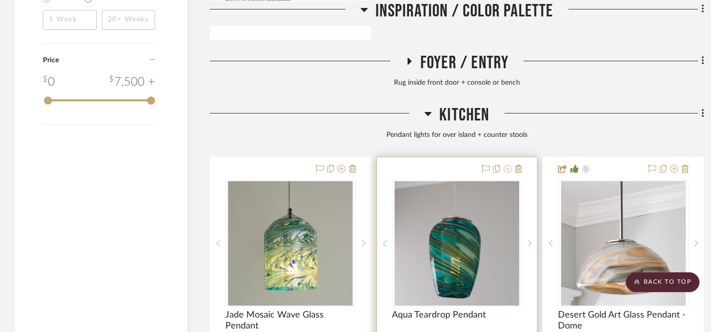
click at [507, 167] on icon at bounding box center [507, 169] width 8 height 8
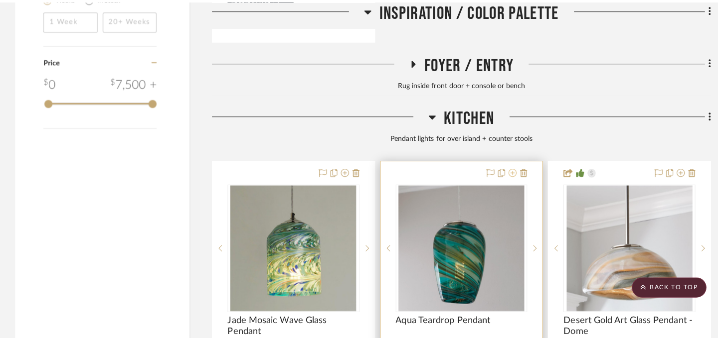
scroll to position [0, 0]
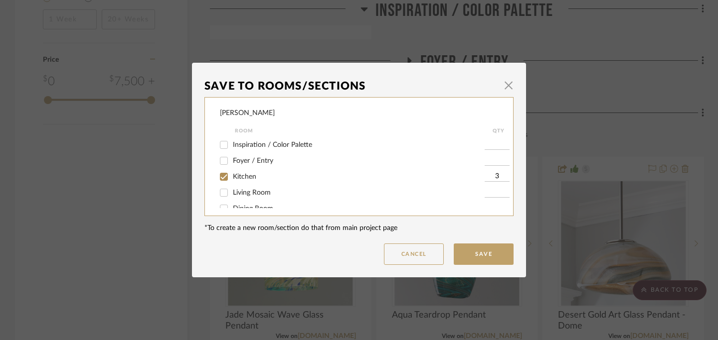
click at [223, 145] on input "Inspiration / Color Palette" at bounding box center [224, 145] width 16 height 16
checkbox input "true"
type input "1"
click at [484, 256] on button "Save" at bounding box center [484, 254] width 60 height 21
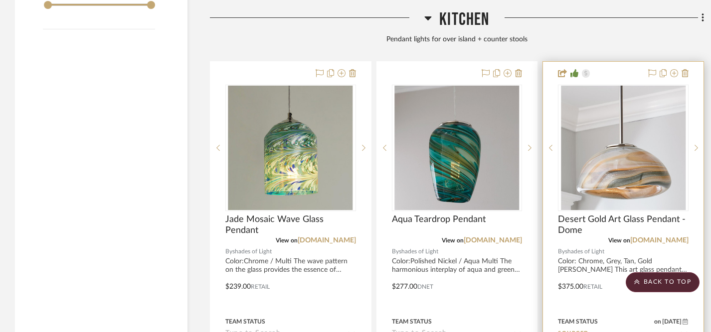
scroll to position [1198, 0]
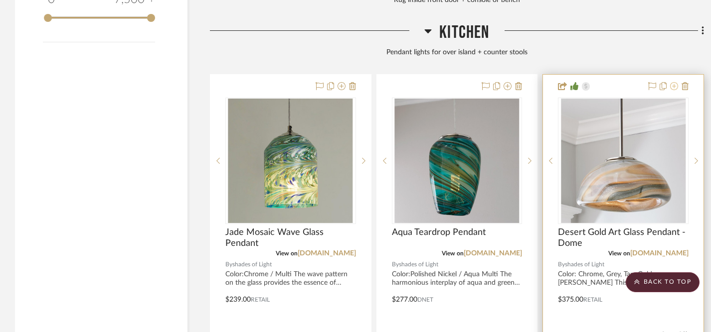
click at [675, 83] on icon at bounding box center [674, 86] width 8 height 8
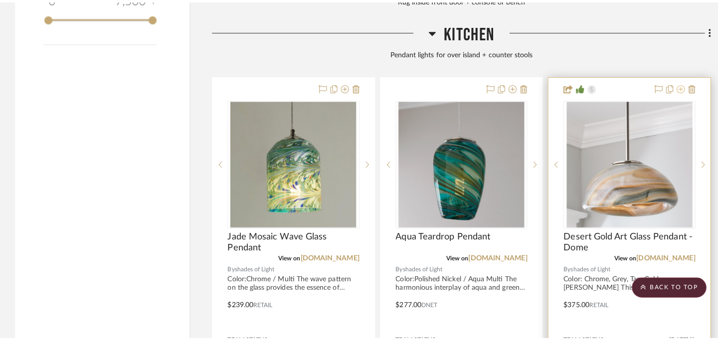
scroll to position [0, 0]
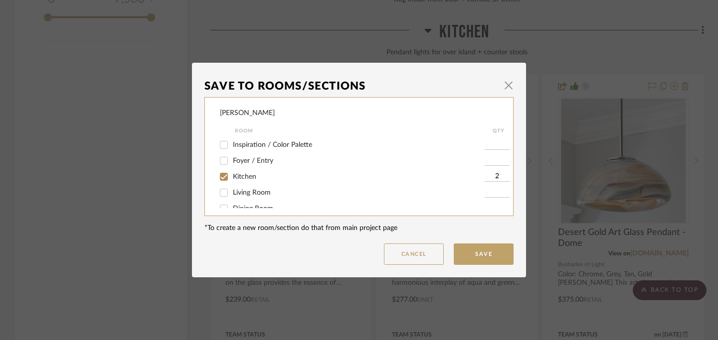
click at [221, 145] on input "Inspiration / Color Palette" at bounding box center [224, 145] width 16 height 16
checkbox input "true"
type input "1"
click at [488, 254] on button "Save" at bounding box center [484, 254] width 60 height 21
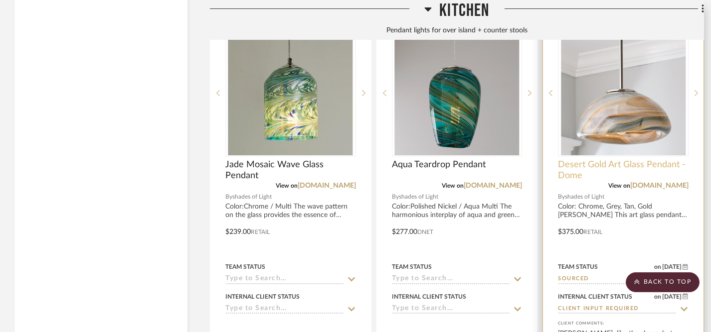
scroll to position [1265, 0]
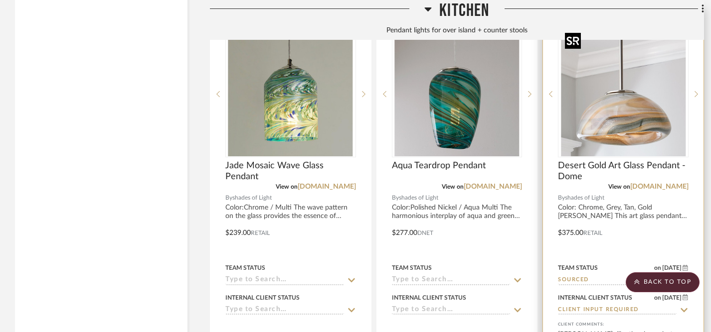
click at [625, 108] on img "0" at bounding box center [623, 94] width 125 height 125
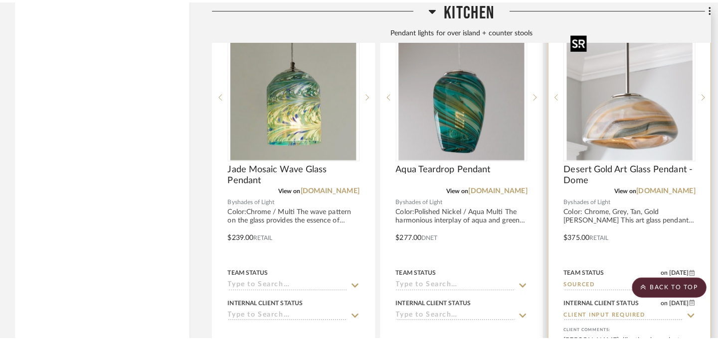
scroll to position [0, 0]
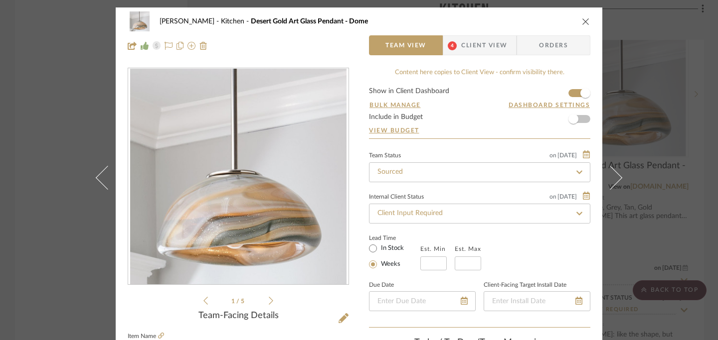
click at [269, 303] on icon at bounding box center [271, 301] width 4 height 8
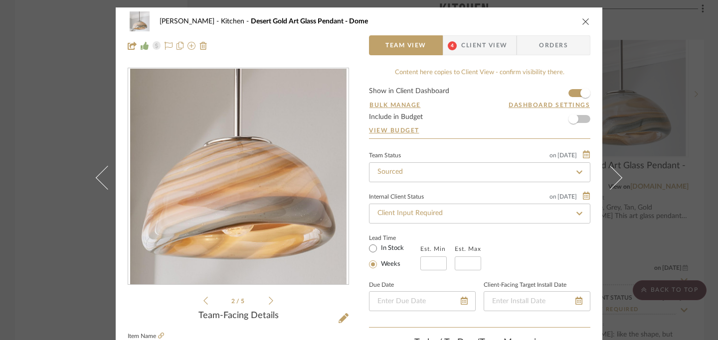
click at [269, 303] on icon at bounding box center [271, 301] width 4 height 8
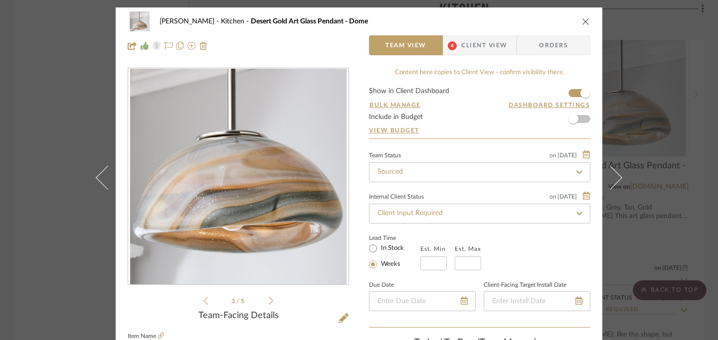
click at [269, 303] on icon at bounding box center [271, 301] width 4 height 8
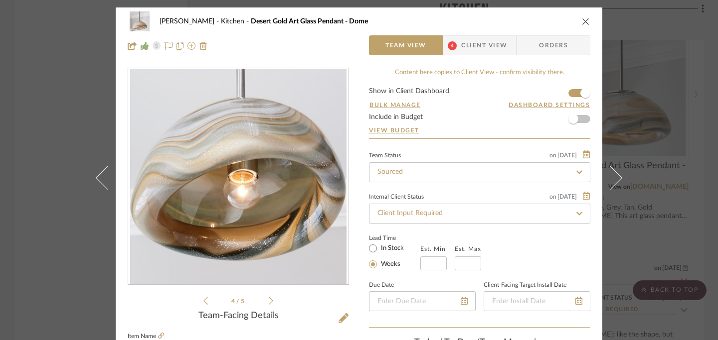
click at [269, 303] on icon at bounding box center [271, 301] width 4 height 8
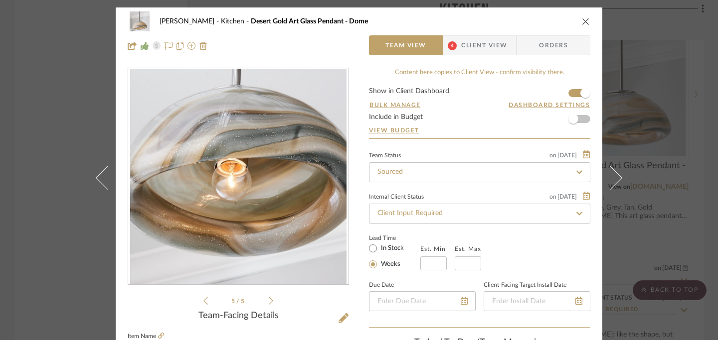
click at [269, 303] on icon at bounding box center [271, 301] width 4 height 8
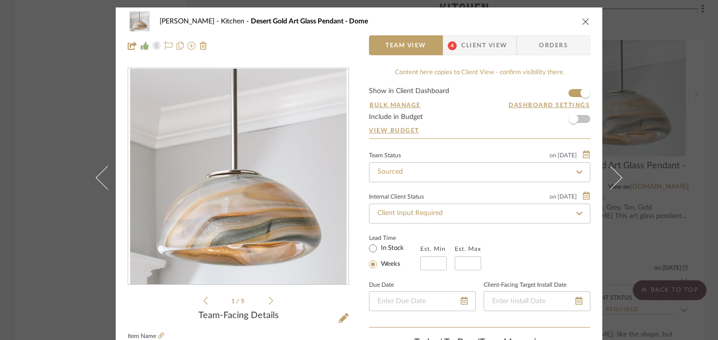
click at [269, 303] on icon at bounding box center [271, 301] width 4 height 8
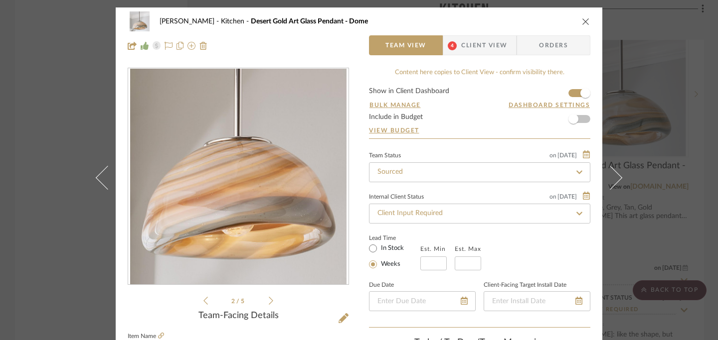
click at [269, 303] on icon at bounding box center [271, 301] width 4 height 8
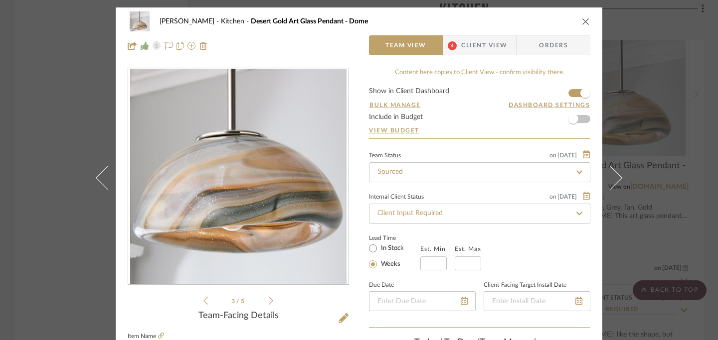
click at [269, 303] on icon at bounding box center [271, 301] width 4 height 8
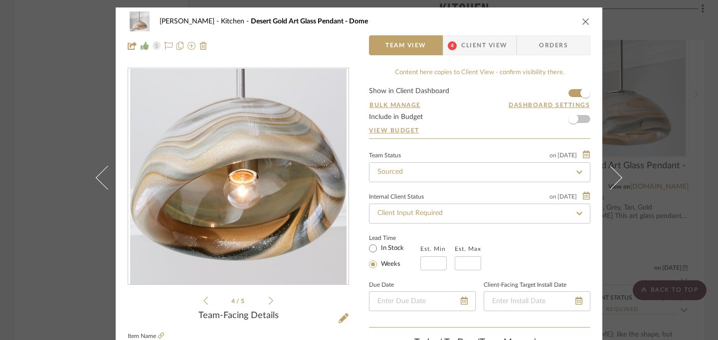
click at [474, 47] on span "Client View" at bounding box center [484, 45] width 46 height 20
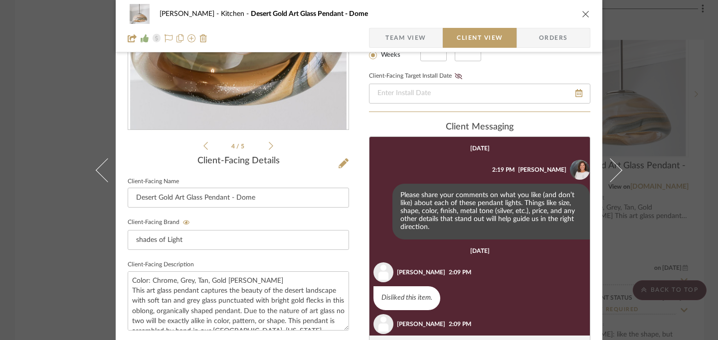
scroll to position [96, 0]
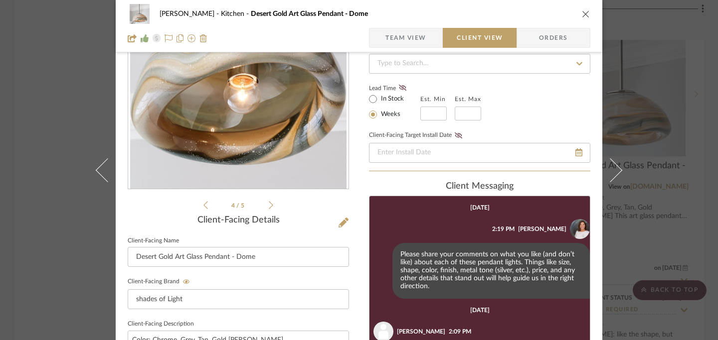
click at [584, 15] on icon "close" at bounding box center [586, 14] width 8 height 8
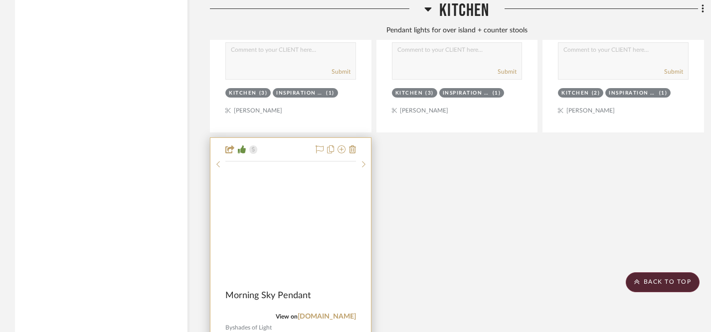
scroll to position [1575, 0]
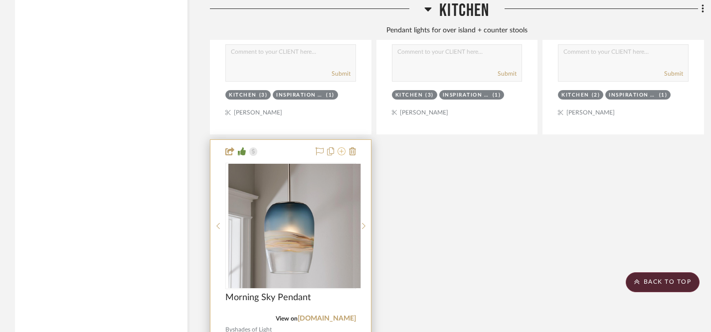
click at [342, 150] on icon at bounding box center [341, 152] width 8 height 8
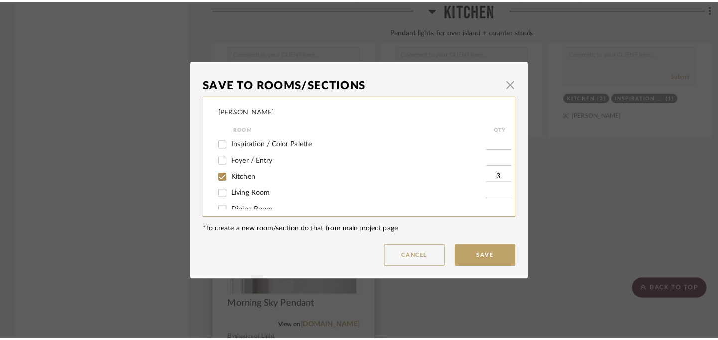
scroll to position [0, 0]
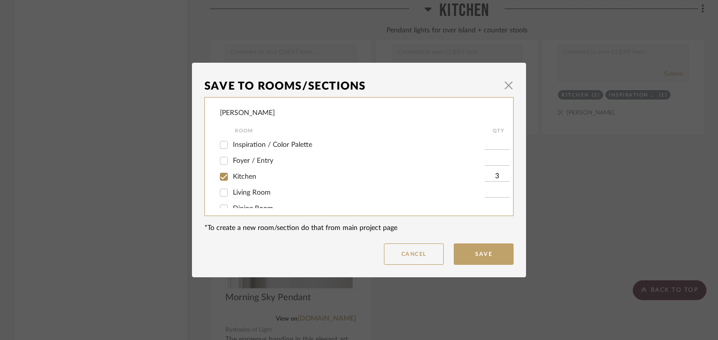
click at [220, 144] on input "Inspiration / Color Palette" at bounding box center [224, 145] width 16 height 16
checkbox input "true"
type input "1"
click at [485, 261] on button "Save" at bounding box center [484, 254] width 60 height 21
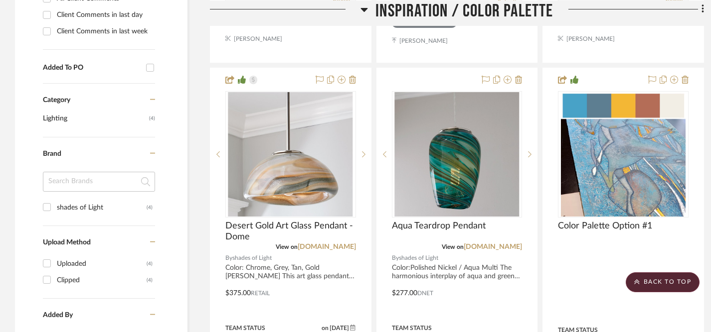
scroll to position [647, 0]
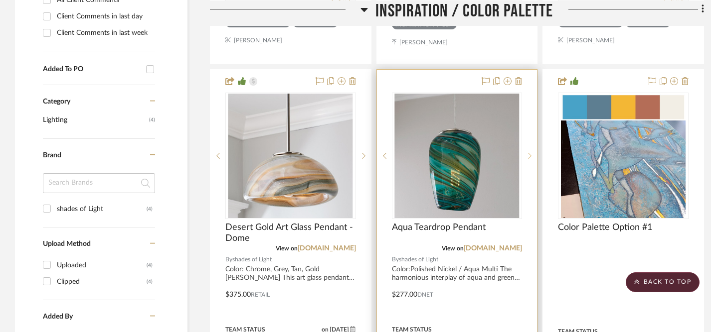
click at [531, 153] on sr-next-btn at bounding box center [529, 156] width 15 height 7
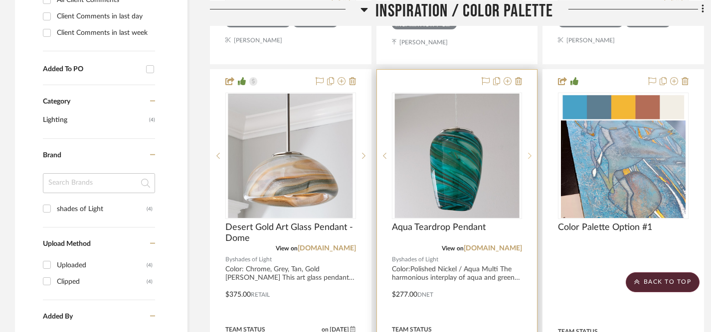
click at [531, 153] on sr-next-btn at bounding box center [529, 156] width 15 height 7
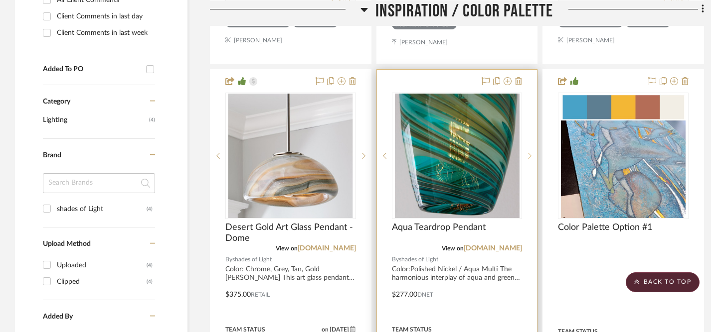
click at [531, 153] on sr-next-btn at bounding box center [529, 156] width 15 height 7
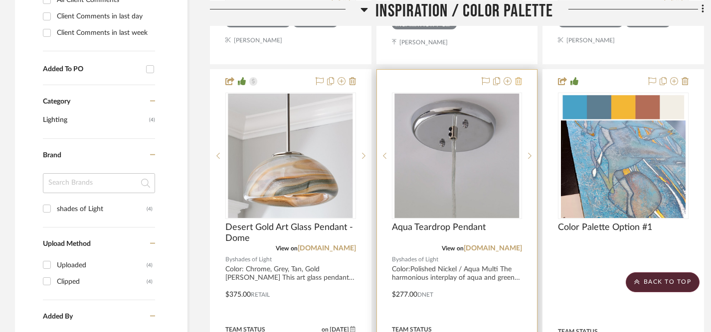
click at [518, 80] on icon at bounding box center [518, 81] width 7 height 8
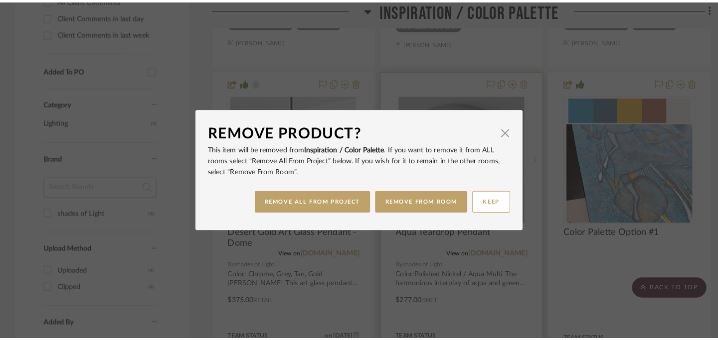
scroll to position [0, 0]
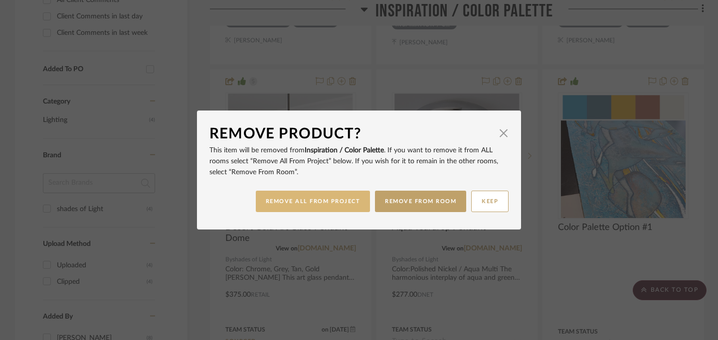
click at [340, 204] on button "REMOVE ALL FROM PROJECT" at bounding box center [313, 201] width 115 height 21
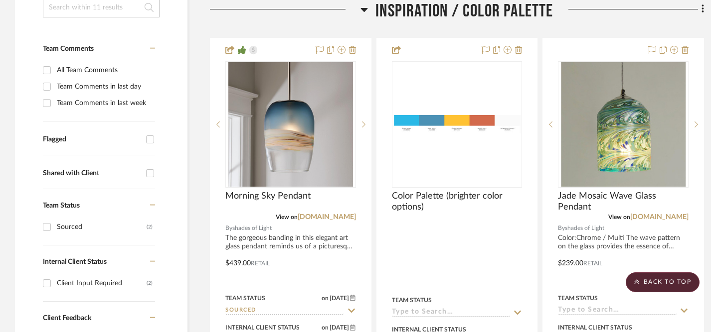
scroll to position [233, 0]
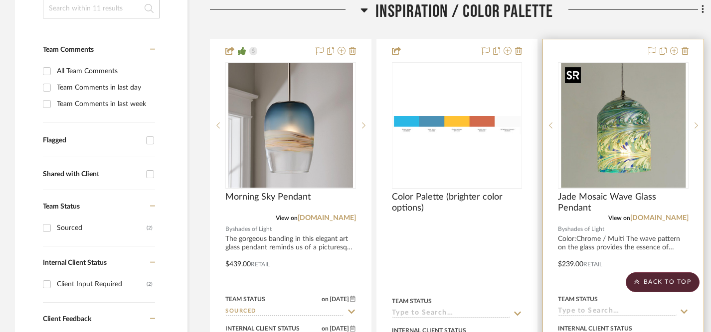
click at [619, 133] on img "0" at bounding box center [623, 125] width 125 height 125
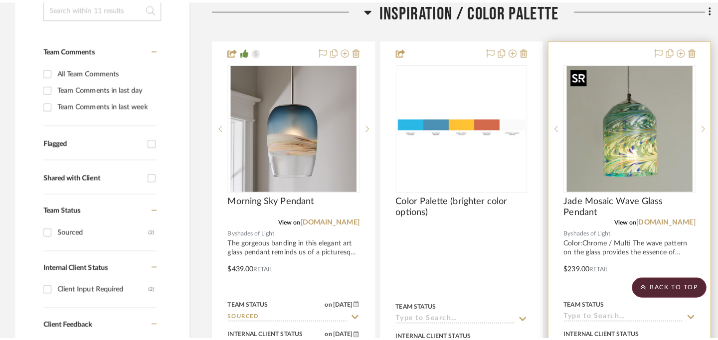
scroll to position [0, 0]
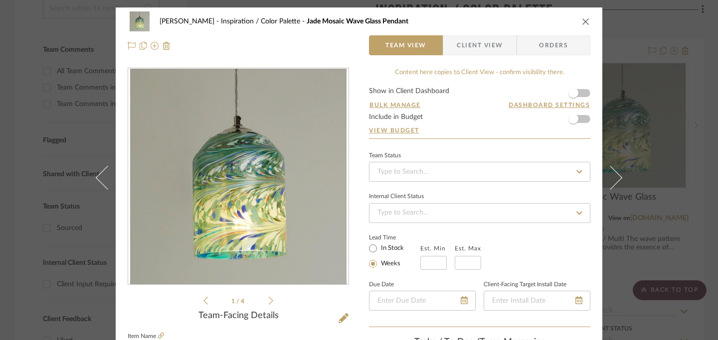
click at [269, 301] on icon at bounding box center [271, 301] width 4 height 9
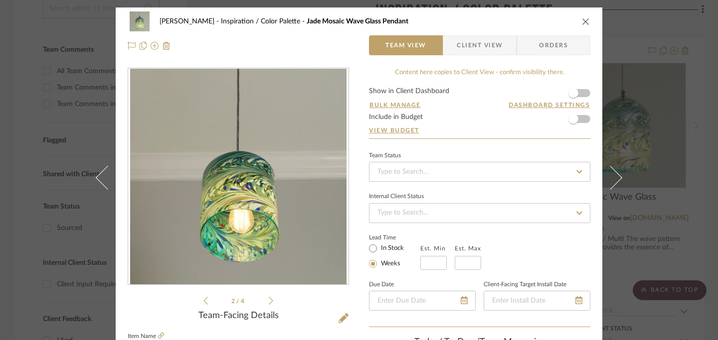
click at [269, 301] on icon at bounding box center [271, 301] width 4 height 9
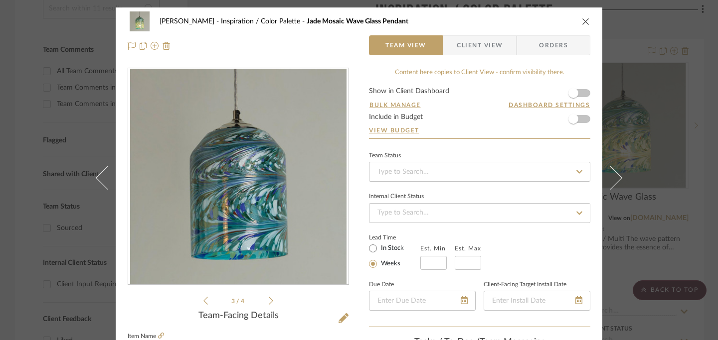
click at [269, 301] on icon at bounding box center [271, 301] width 4 height 9
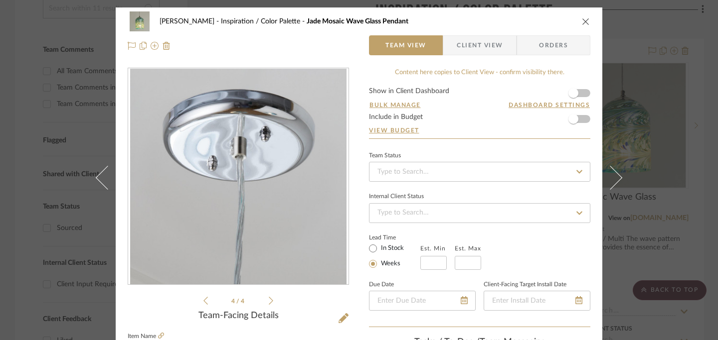
click at [269, 301] on icon at bounding box center [271, 301] width 4 height 9
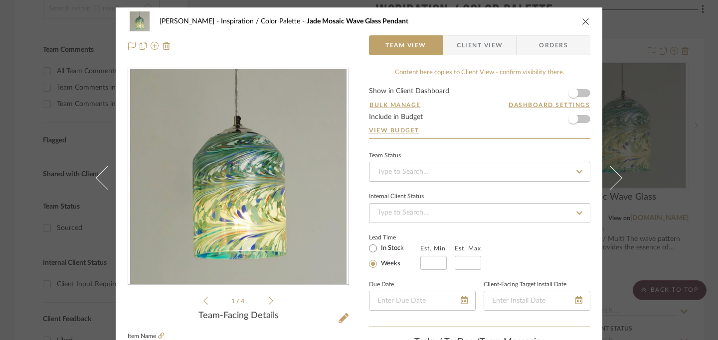
click at [269, 301] on icon at bounding box center [271, 301] width 4 height 9
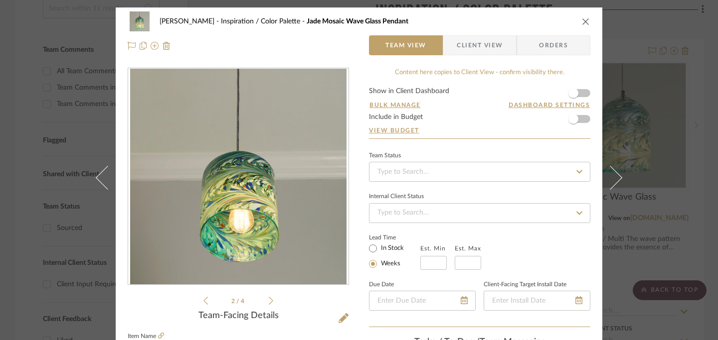
click at [269, 301] on icon at bounding box center [271, 301] width 4 height 9
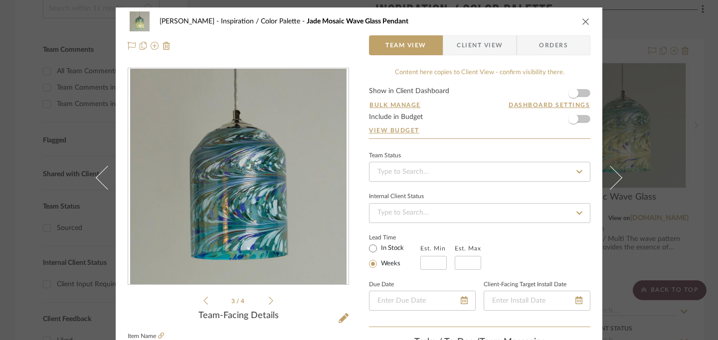
click at [582, 21] on icon "close" at bounding box center [586, 21] width 8 height 8
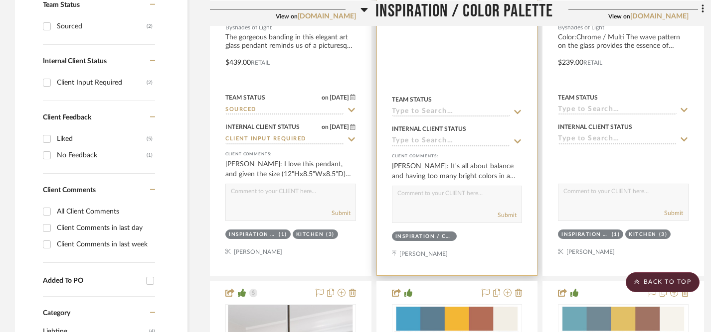
scroll to position [327, 0]
